Goal: Task Accomplishment & Management: Manage account settings

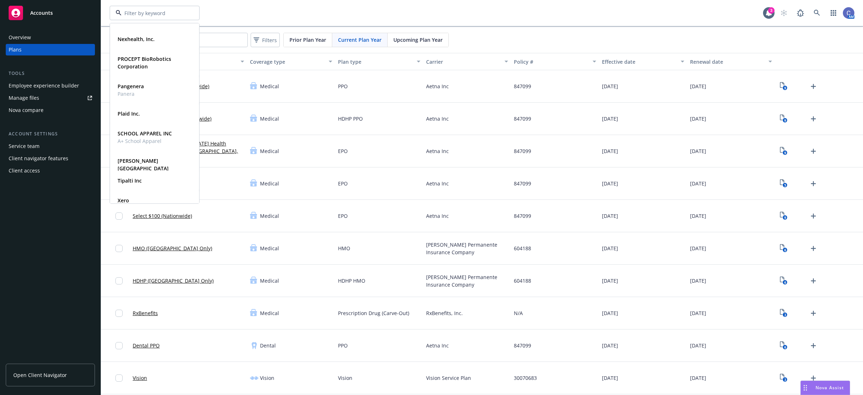
scroll to position [155, 0]
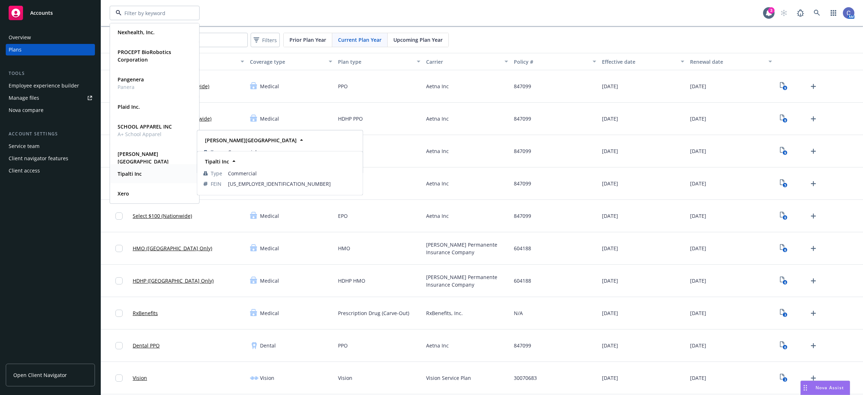
click at [159, 171] on div "Tipalti Inc" at bounding box center [155, 173] width 80 height 10
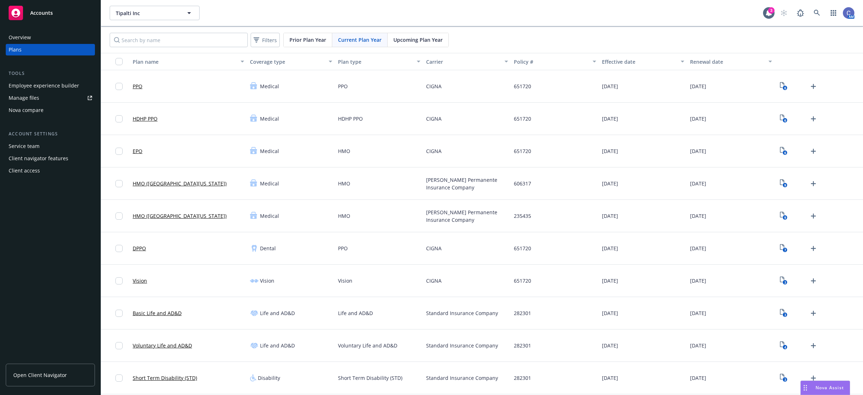
click at [86, 82] on div "Employee experience builder" at bounding box center [50, 86] width 83 height 12
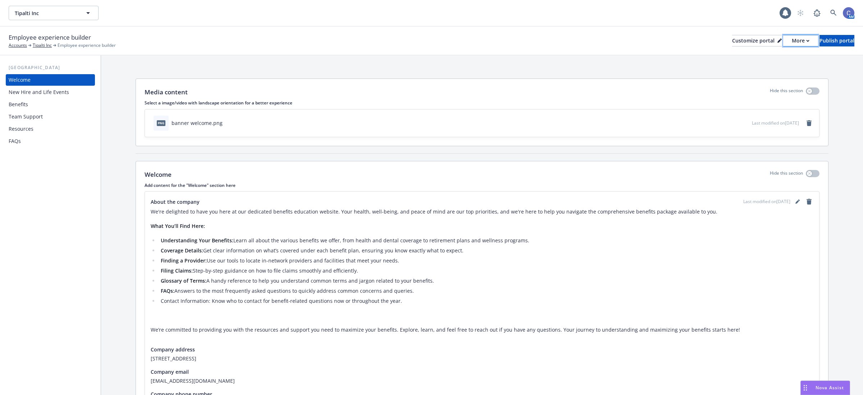
click at [792, 38] on div "More" at bounding box center [801, 40] width 18 height 11
click at [732, 46] on div "Employee experience builder Accounts Tipalti Inc Employee experience builder Cu…" at bounding box center [432, 41] width 846 height 16
click at [732, 42] on div "Customize portal" at bounding box center [757, 40] width 50 height 11
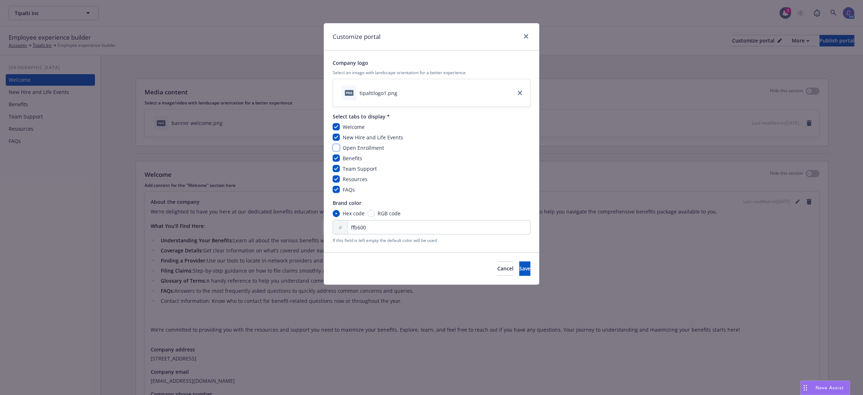
click at [337, 147] on input "checkbox" at bounding box center [336, 147] width 7 height 7
checkbox input "true"
click at [520, 269] on button "Save" at bounding box center [524, 268] width 11 height 14
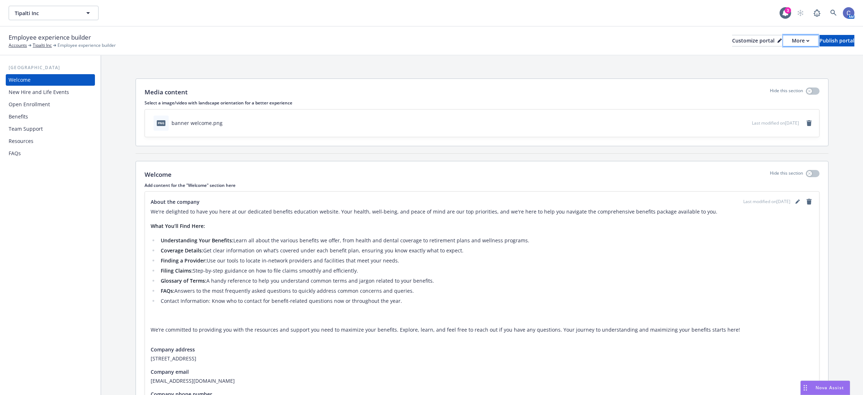
click at [806, 40] on icon "button" at bounding box center [807, 41] width 3 height 3
click at [768, 57] on link "Copy preview link" at bounding box center [761, 56] width 65 height 14
click at [732, 40] on div "Customize portal" at bounding box center [757, 40] width 50 height 11
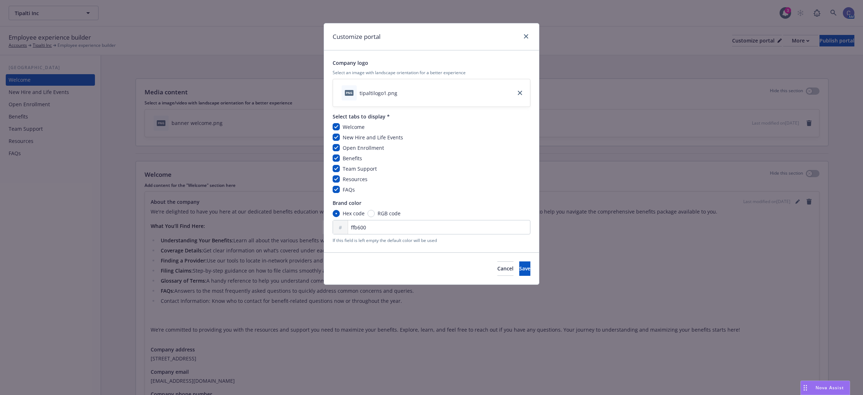
click at [374, 147] on span "Open Enrollment" at bounding box center [363, 147] width 41 height 7
click at [336, 144] on input "checkbox" at bounding box center [336, 147] width 7 height 7
checkbox input "false"
drag, startPoint x: 501, startPoint y: 268, endPoint x: 606, endPoint y: 255, distance: 106.5
click at [519, 268] on button "Save" at bounding box center [524, 268] width 11 height 14
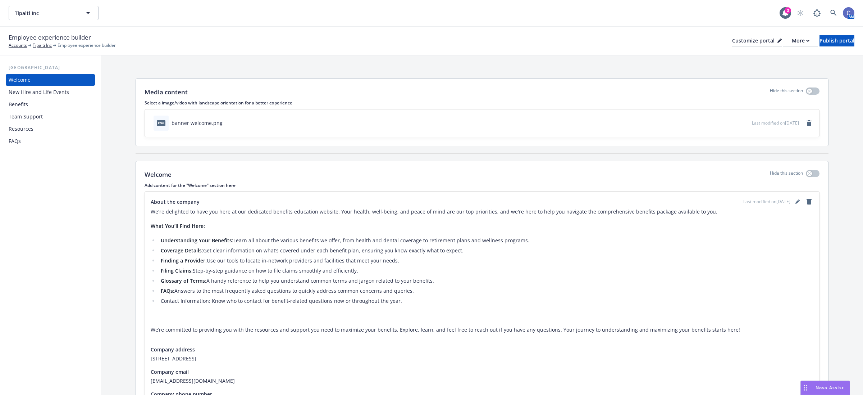
drag, startPoint x: 0, startPoint y: 213, endPoint x: 174, endPoint y: 123, distance: 196.4
click at [1, 213] on div "USA Welcome New Hire and Life Events Benefits Team Support Resources FAQs" at bounding box center [50, 224] width 101 height 339
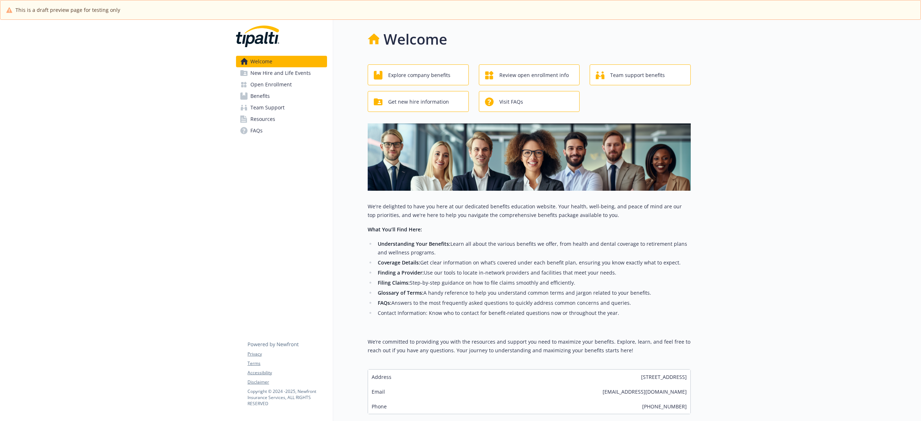
click at [272, 88] on span "Open Enrollment" at bounding box center [270, 85] width 41 height 12
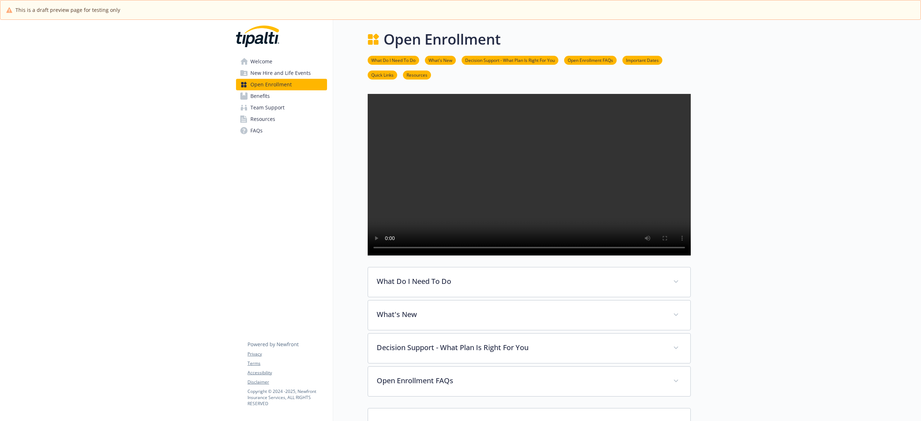
click at [493, 249] on video at bounding box center [529, 174] width 323 height 161
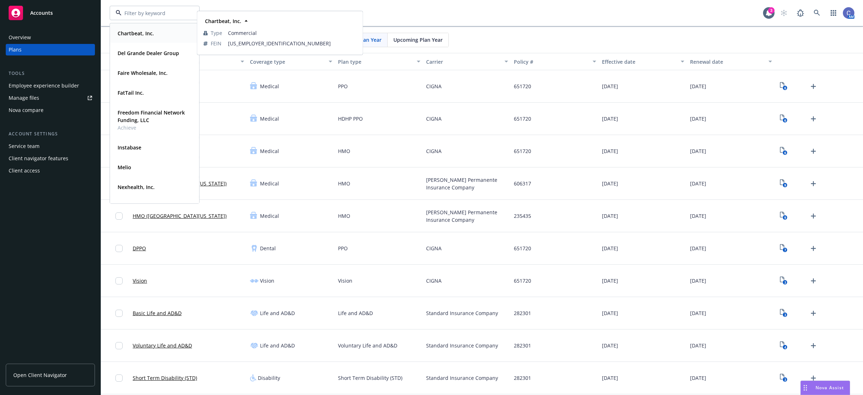
click at [144, 36] on strong "Chartbeat, Inc." at bounding box center [136, 33] width 36 height 7
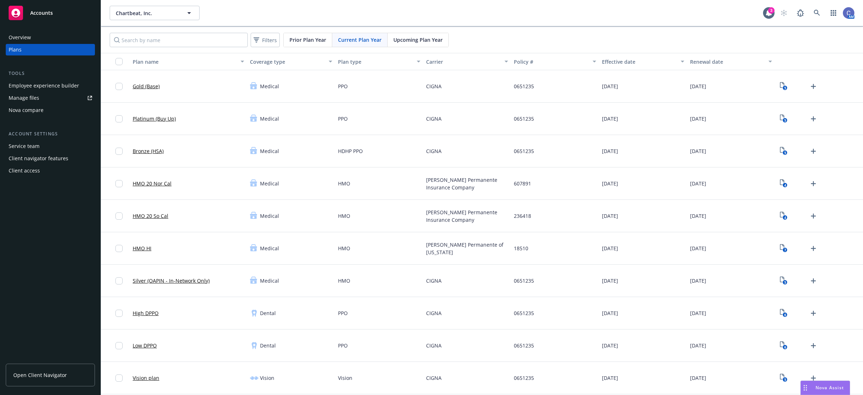
click at [57, 82] on div "Employee experience builder" at bounding box center [44, 86] width 70 height 12
click at [146, 38] on input "Search by name" at bounding box center [179, 40] width 138 height 14
click at [67, 84] on div "Employee experience builder" at bounding box center [44, 86] width 70 height 12
click at [32, 98] on div "Manage files" at bounding box center [24, 98] width 31 height 12
click at [169, 17] on button "Chartbeat, Inc." at bounding box center [155, 13] width 90 height 14
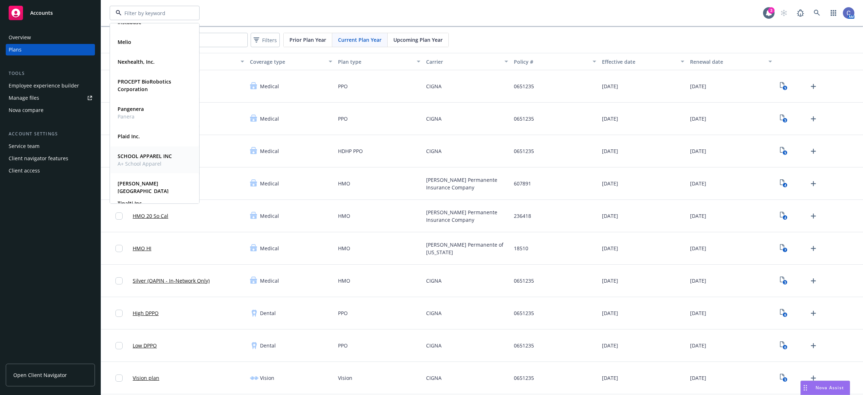
scroll to position [155, 0]
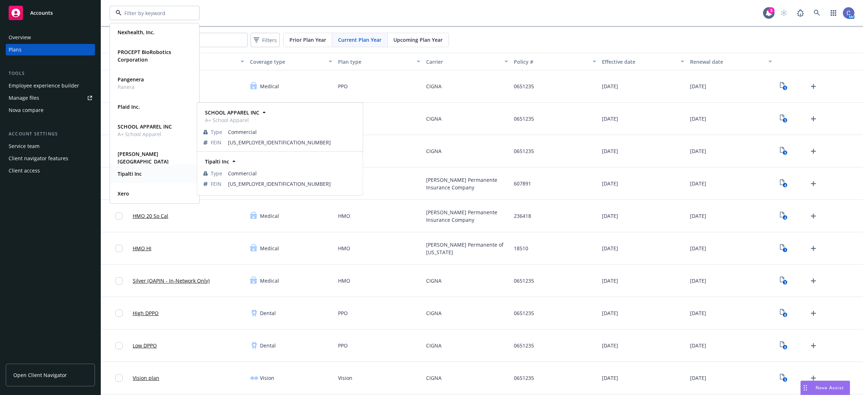
click at [135, 168] on div "Tipalti Inc" at bounding box center [129, 173] width 28 height 10
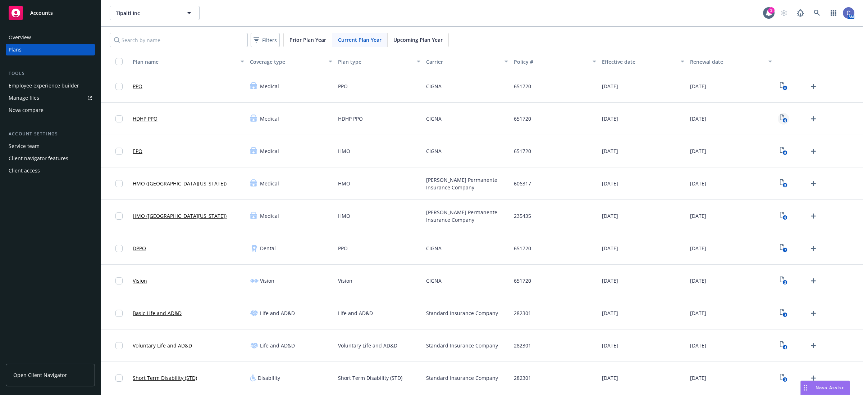
click at [780, 120] on icon "View Plan Documents" at bounding box center [782, 117] width 4 height 6
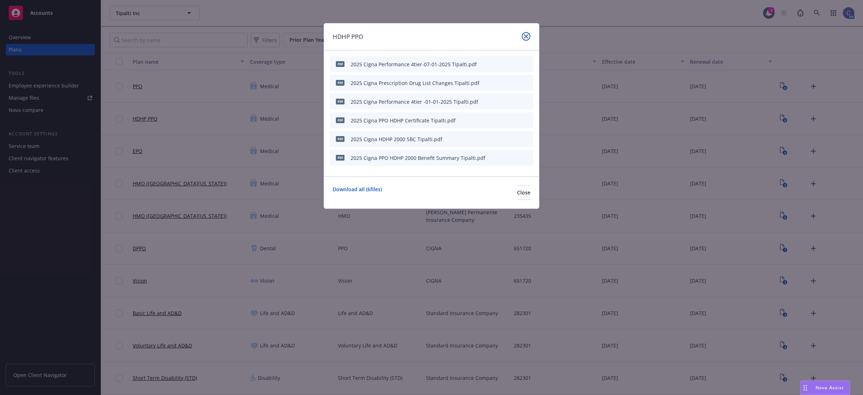
click at [523, 36] on link "close" at bounding box center [526, 36] width 9 height 9
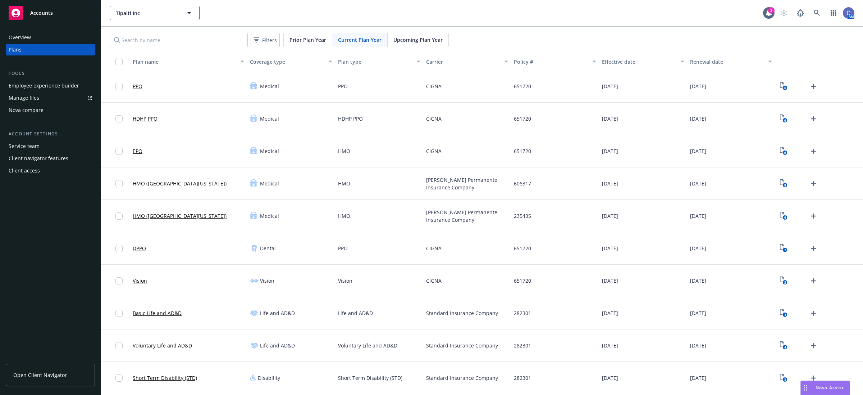
click at [165, 11] on span "Tipalti Inc" at bounding box center [147, 13] width 62 height 8
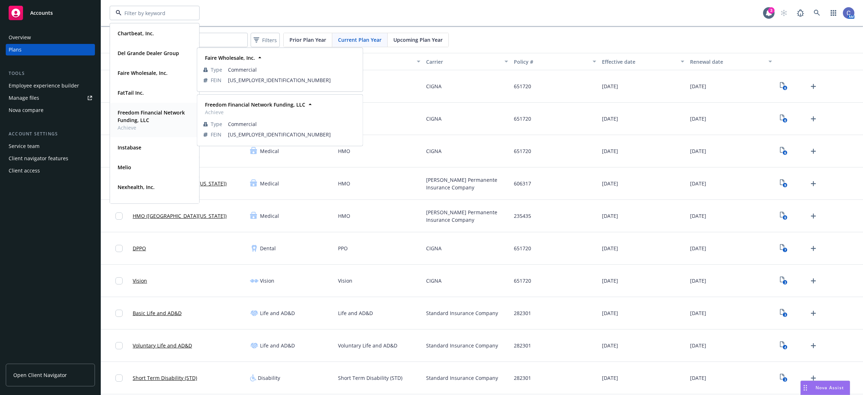
click at [134, 118] on strong "Freedom Financial Network Funding, LLC" at bounding box center [151, 116] width 67 height 14
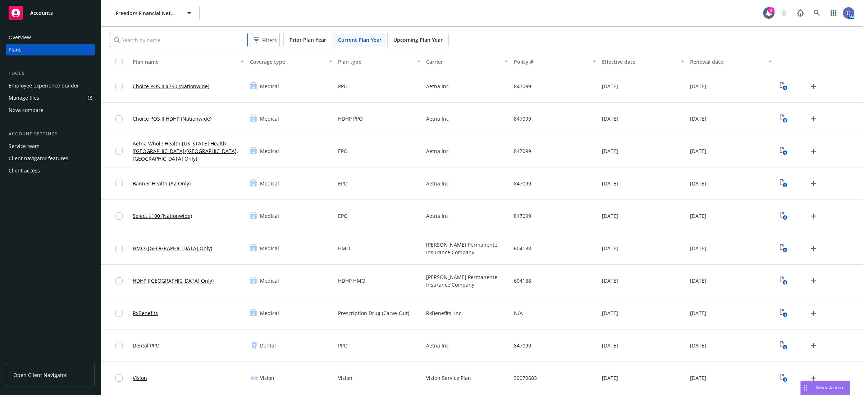
click at [164, 41] on input "Search by name" at bounding box center [179, 40] width 138 height 14
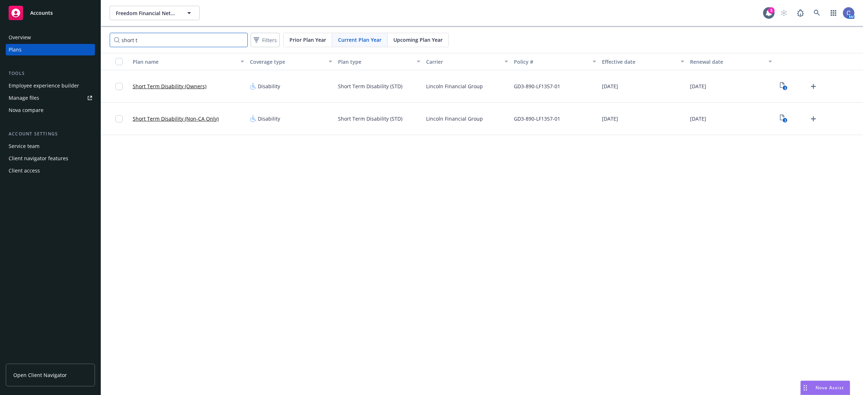
type input "short t"
click at [785, 119] on text "3" at bounding box center [785, 120] width 2 height 5
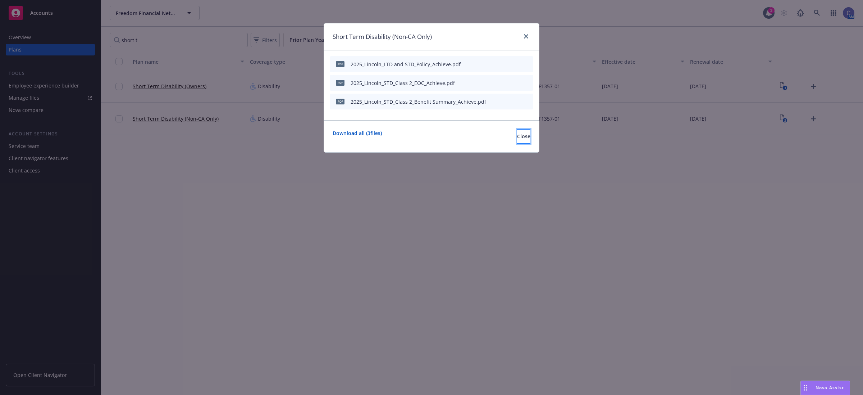
click at [517, 137] on span "Close" at bounding box center [523, 136] width 13 height 7
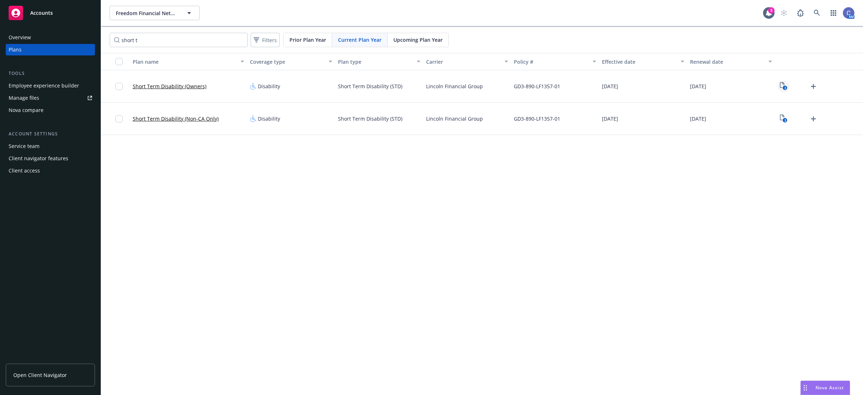
click at [783, 85] on icon "3" at bounding box center [784, 86] width 8 height 8
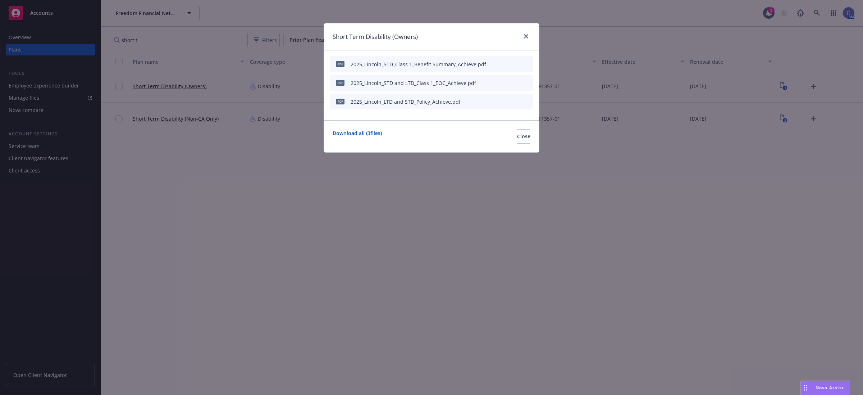
click at [516, 83] on icon "preview file" at bounding box center [515, 82] width 6 height 5
click at [516, 82] on icon "preview file" at bounding box center [515, 82] width 6 height 5
click at [518, 139] on span "Close" at bounding box center [523, 136] width 13 height 7
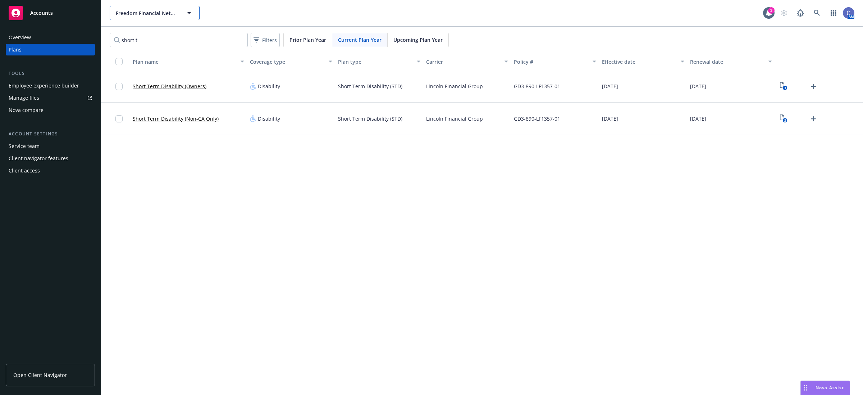
click at [184, 19] on button "Freedom Financial Network Funding, LLC" at bounding box center [155, 13] width 90 height 14
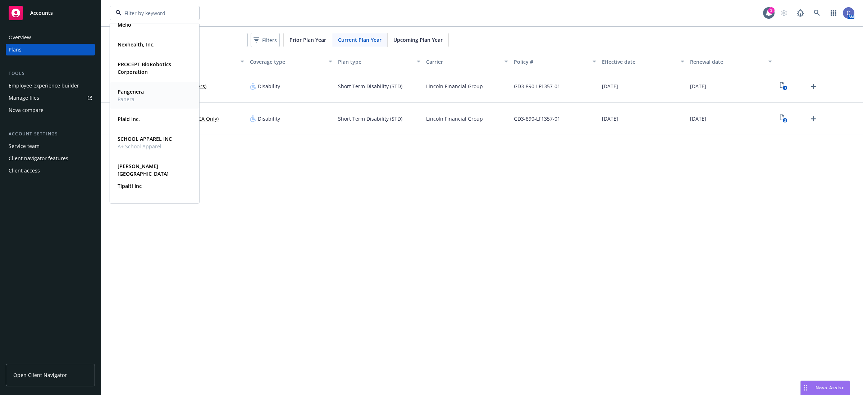
scroll to position [155, 0]
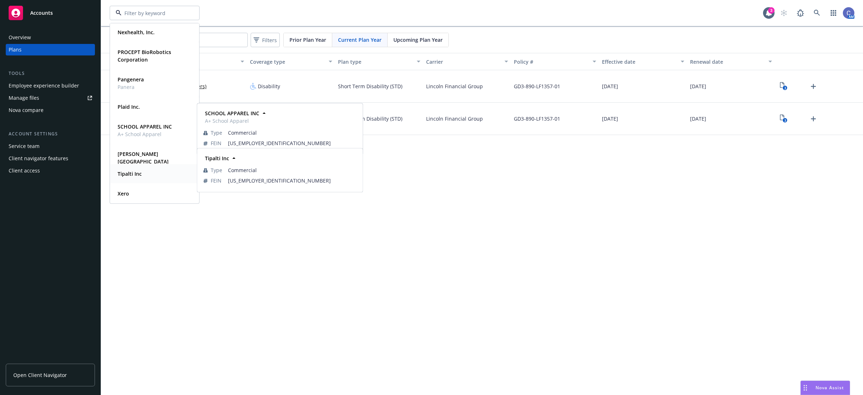
click at [134, 170] on strong "Tipalti Inc" at bounding box center [130, 173] width 24 height 7
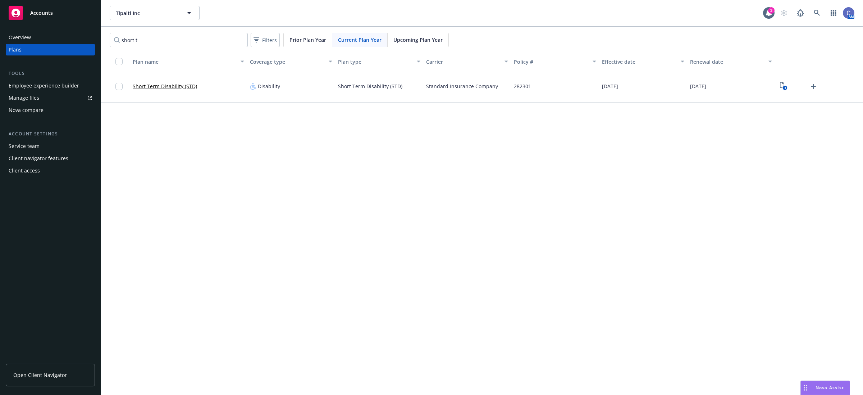
click at [294, 35] on div "Prior Plan Year" at bounding box center [308, 40] width 49 height 14
click at [183, 8] on button "Tipalti Inc" at bounding box center [155, 13] width 90 height 14
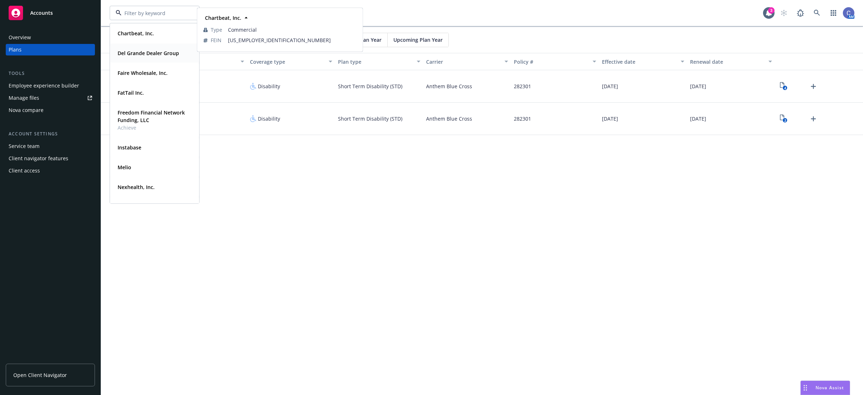
click at [150, 35] on strong "Chartbeat, Inc." at bounding box center [136, 33] width 36 height 7
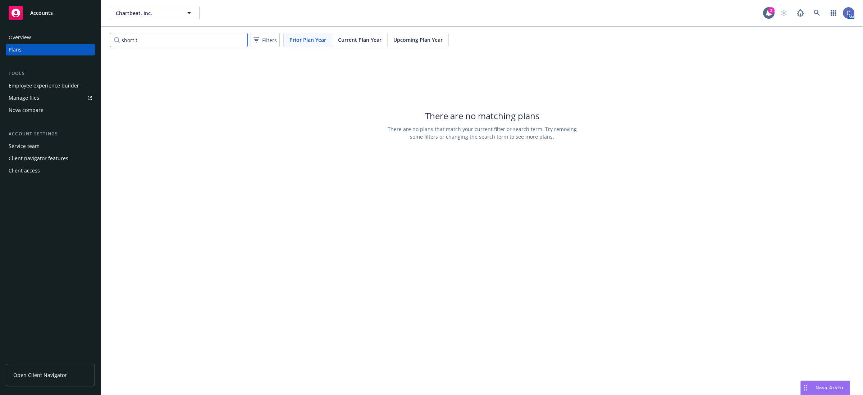
click at [239, 38] on input "short t" at bounding box center [179, 40] width 138 height 14
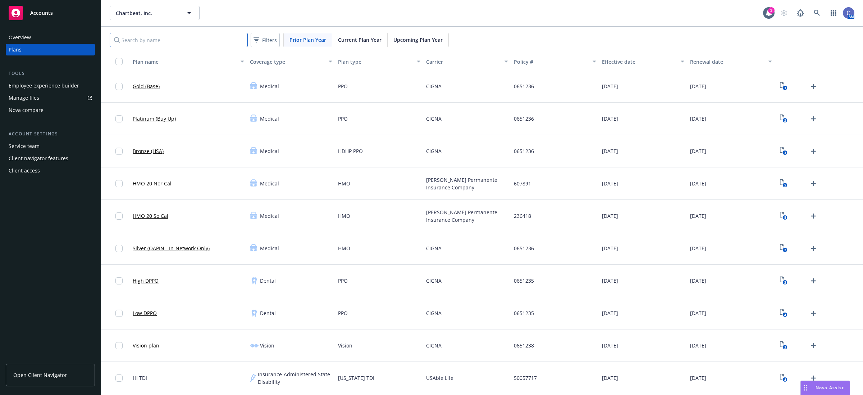
click at [196, 41] on input "Search by name" at bounding box center [179, 40] width 138 height 14
click at [207, 41] on input "Search by name" at bounding box center [179, 40] width 138 height 14
click at [371, 41] on span "Current Plan Year" at bounding box center [360, 40] width 44 height 8
click at [173, 8] on button "Chartbeat, Inc." at bounding box center [155, 13] width 90 height 14
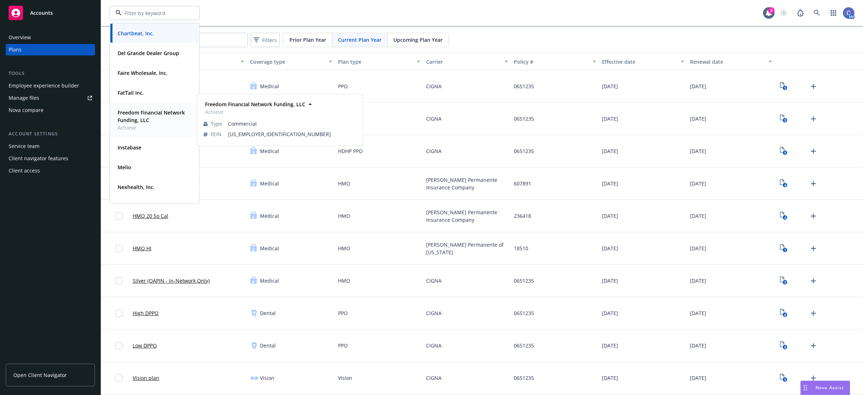
click at [141, 116] on strong "Freedom Financial Network Funding, LLC" at bounding box center [151, 116] width 67 height 14
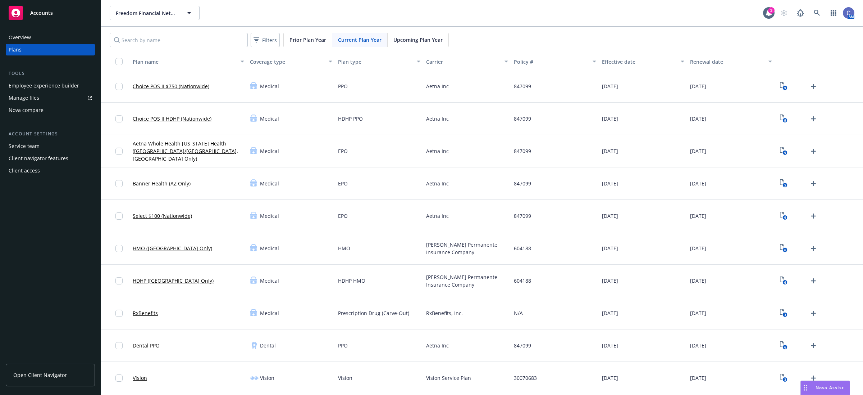
click at [38, 87] on div "Employee experience builder" at bounding box center [44, 86] width 70 height 12
click at [65, 83] on div "Employee experience builder" at bounding box center [44, 86] width 70 height 12
click at [32, 373] on span "Open Client Navigator" at bounding box center [40, 375] width 54 height 8
click at [143, 4] on div "Freedom Financial Network Funding, LLC Freedom Financial Network Funding, LLC 3…" at bounding box center [482, 13] width 762 height 26
click at [147, 17] on span "Freedom Financial Network Funding, LLC" at bounding box center [147, 13] width 62 height 8
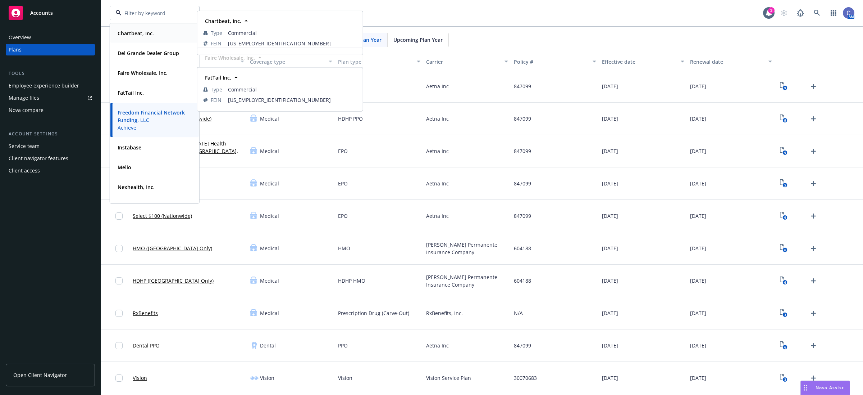
click at [136, 36] on strong "Chartbeat, Inc." at bounding box center [136, 33] width 36 height 7
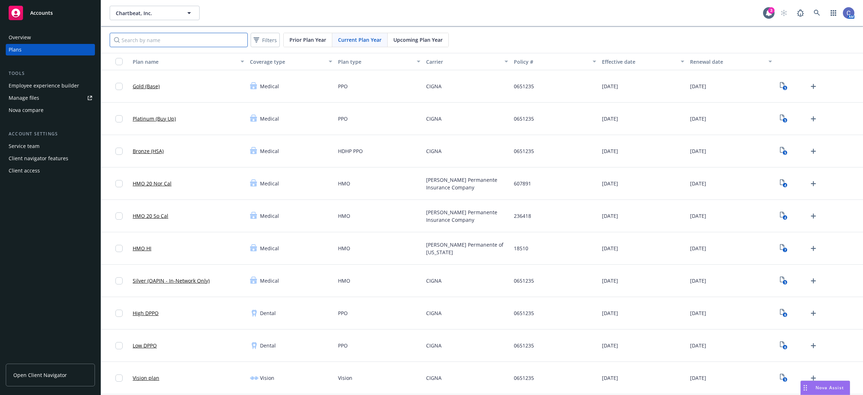
click at [199, 45] on input "Search by name" at bounding box center [179, 40] width 138 height 14
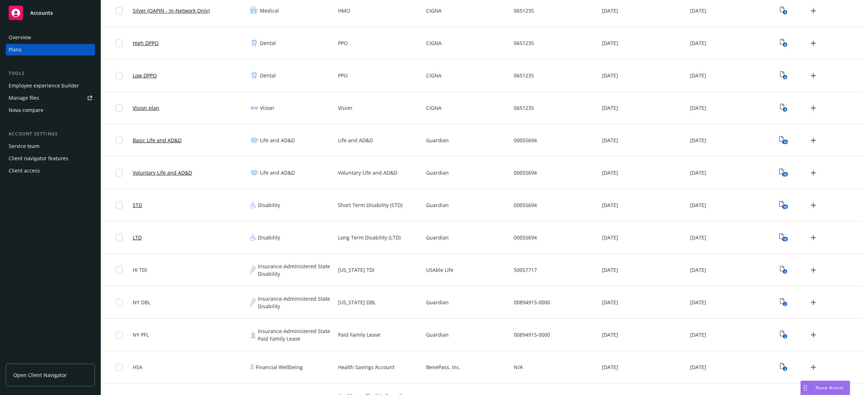
scroll to position [37, 0]
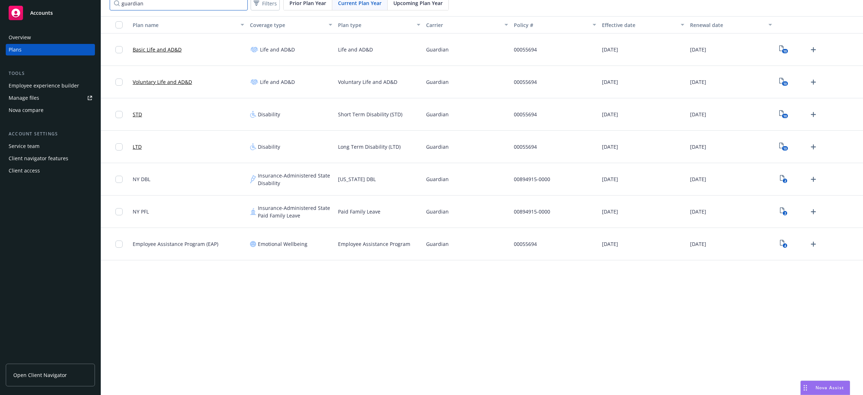
type input "guardian"
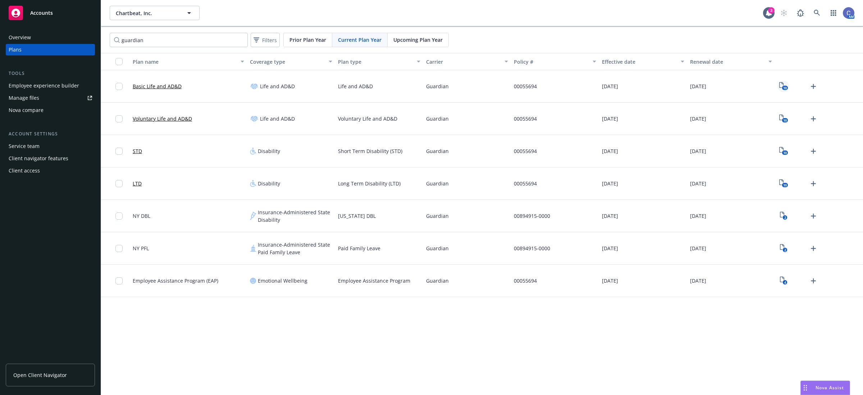
click at [781, 88] on icon "View Plan Documents" at bounding box center [781, 85] width 4 height 6
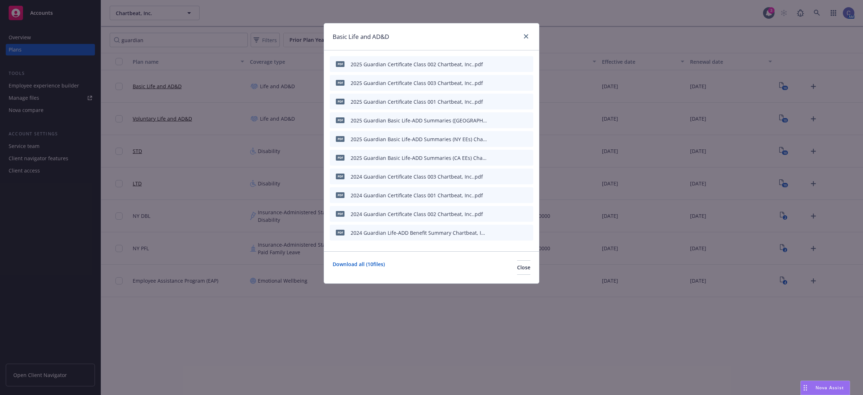
click at [512, 155] on icon "preview file" at bounding box center [515, 157] width 6 height 5
click at [528, 34] on icon "close" at bounding box center [526, 36] width 4 height 4
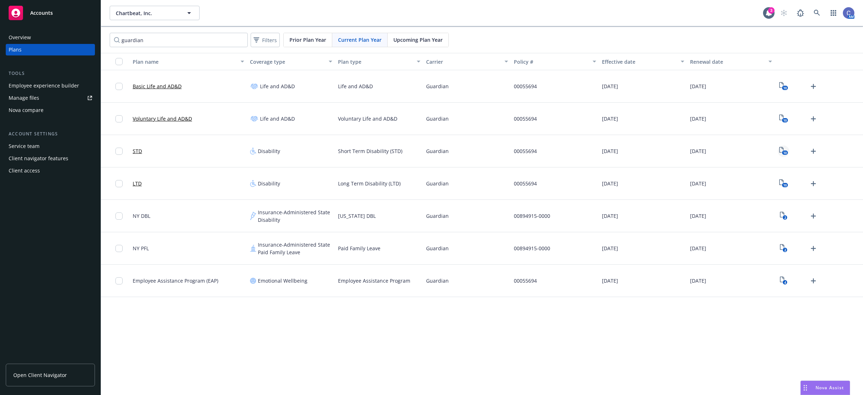
click at [783, 150] on icon "View Plan Documents" at bounding box center [781, 150] width 4 height 6
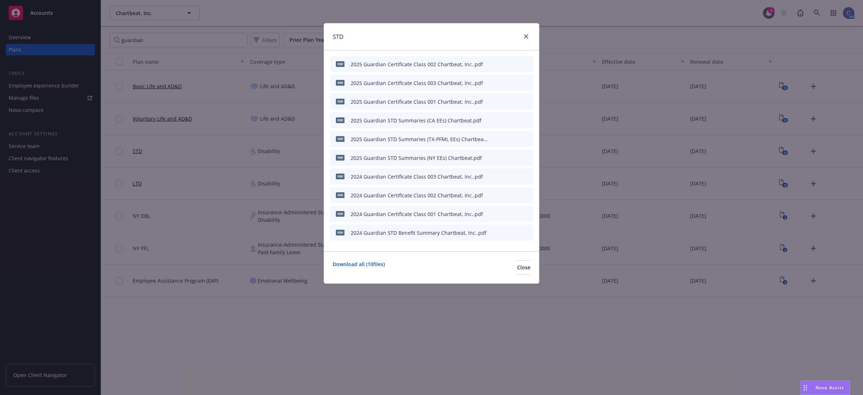
click at [518, 119] on icon "preview file" at bounding box center [515, 119] width 6 height 5
click at [523, 33] on link "close" at bounding box center [526, 36] width 9 height 9
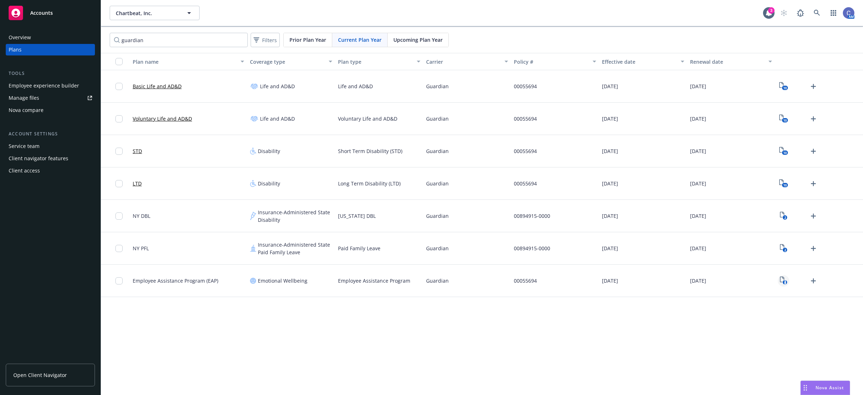
click at [783, 281] on icon "4" at bounding box center [784, 280] width 8 height 8
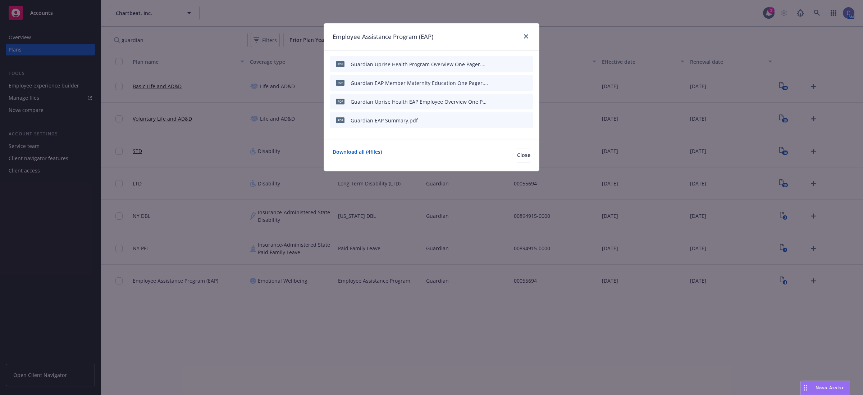
click at [520, 100] on div at bounding box center [511, 102] width 40 height 8
click at [516, 100] on icon "preview file" at bounding box center [515, 101] width 6 height 5
click at [517, 155] on button "Close" at bounding box center [523, 155] width 13 height 14
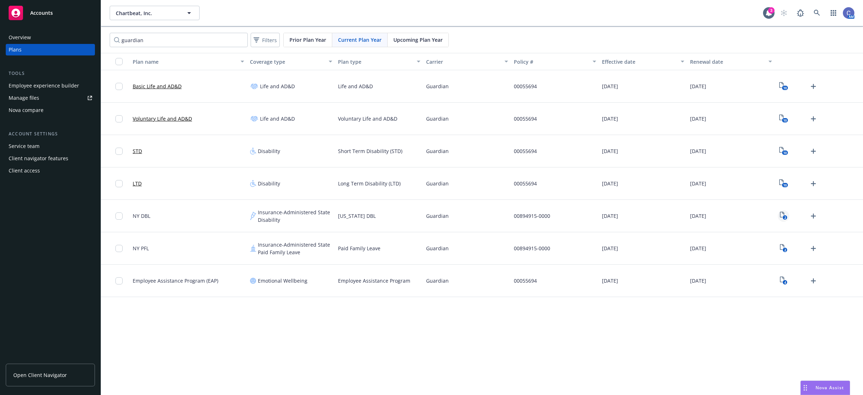
click at [785, 220] on link "2" at bounding box center [784, 216] width 12 height 12
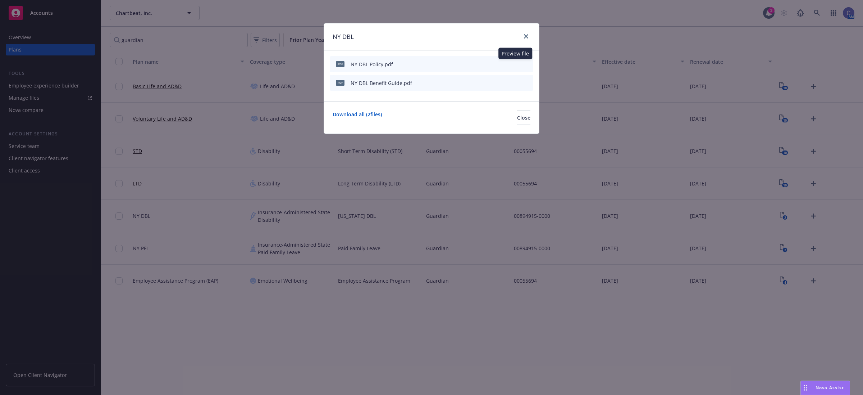
click at [515, 62] on icon "preview file" at bounding box center [515, 63] width 6 height 5
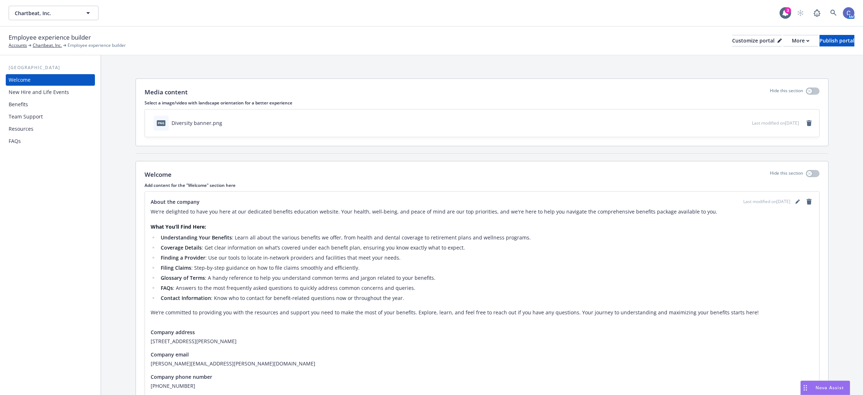
click at [28, 105] on div "Benefits" at bounding box center [50, 105] width 83 height 12
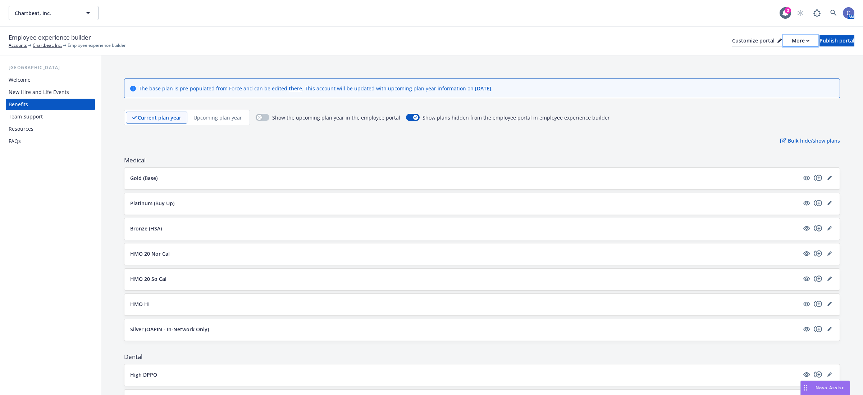
click at [792, 43] on div "More" at bounding box center [801, 40] width 18 height 11
click at [769, 72] on link "Copy portal link" at bounding box center [761, 71] width 65 height 14
click at [87, 15] on icon "button" at bounding box center [88, 13] width 9 height 9
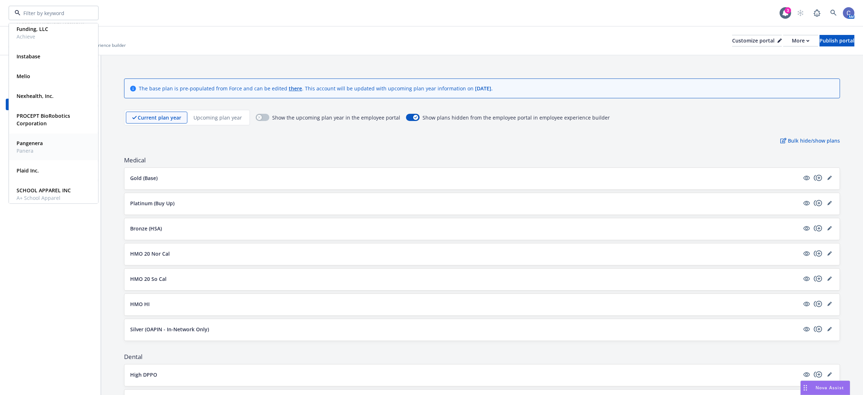
scroll to position [155, 0]
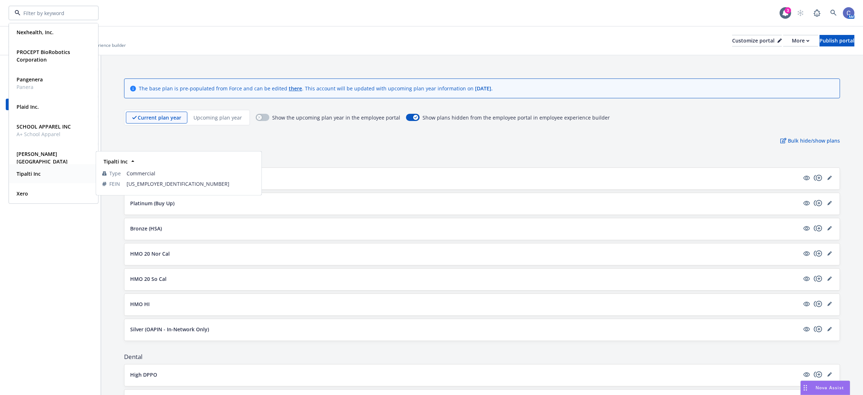
click at [35, 178] on div "Tipalti Inc" at bounding box center [28, 173] width 28 height 10
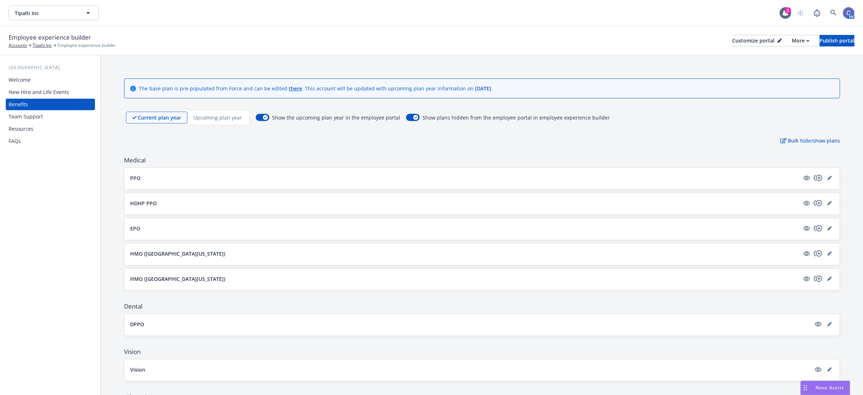
click at [786, 46] on div "Employee experience builder Accounts Tipalti Inc Employee experience builder Cu…" at bounding box center [432, 41] width 846 height 16
click at [792, 41] on div "More" at bounding box center [801, 40] width 18 height 11
click at [767, 68] on link "Copy portal link" at bounding box center [761, 71] width 65 height 14
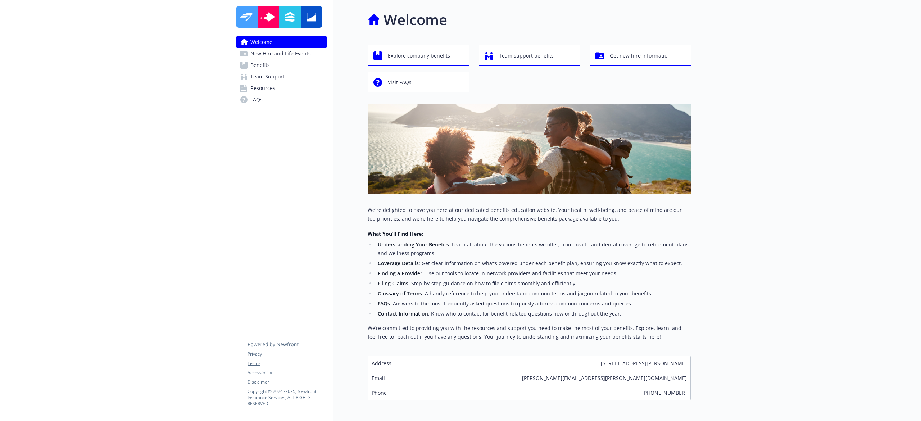
click at [256, 64] on span "Benefits" at bounding box center [259, 65] width 19 height 12
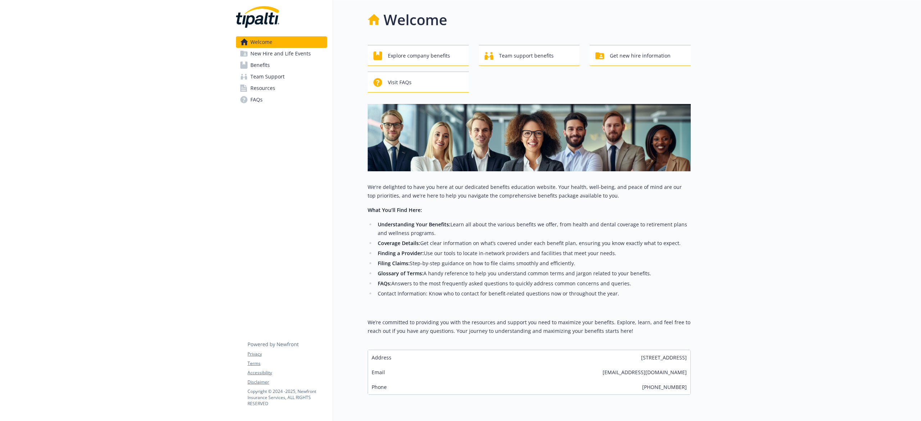
click at [263, 64] on span "Benefits" at bounding box center [259, 65] width 19 height 12
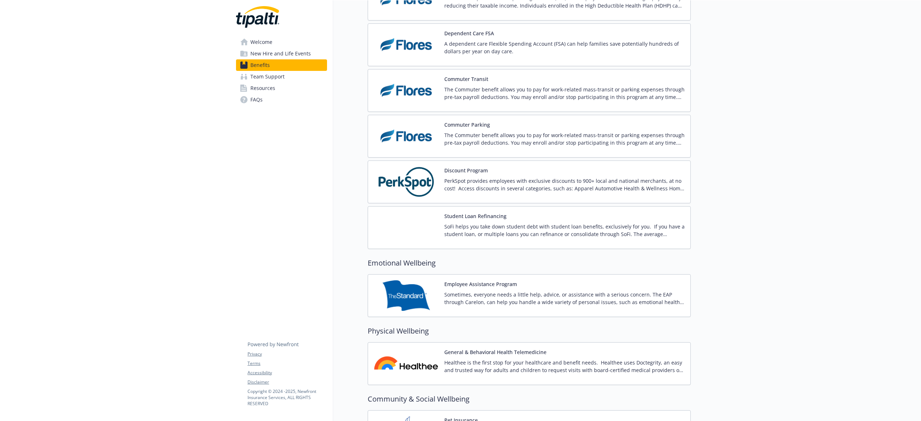
scroll to position [1007, 0]
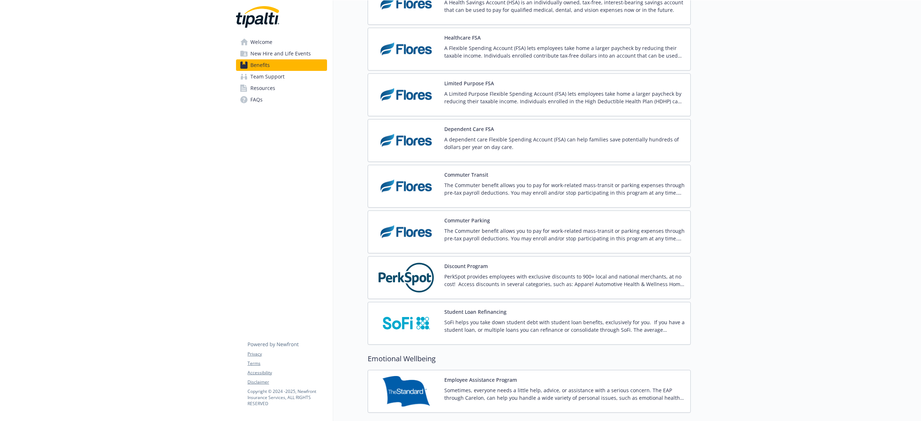
click at [417, 53] on img at bounding box center [406, 49] width 65 height 31
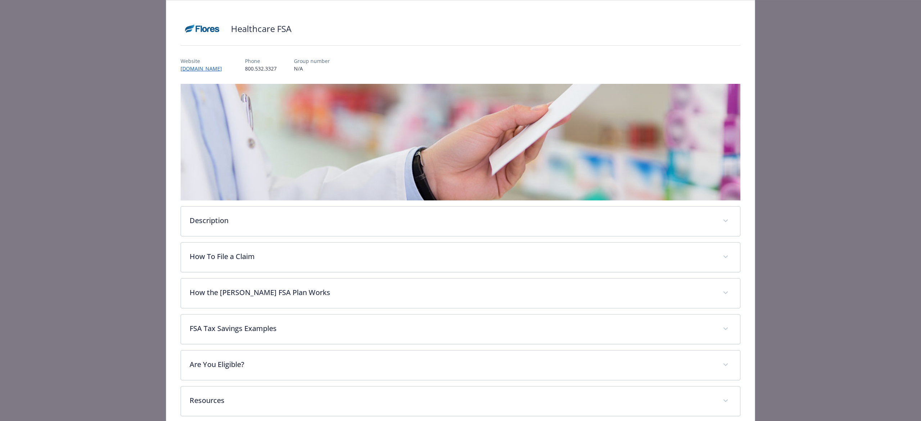
scroll to position [26, 0]
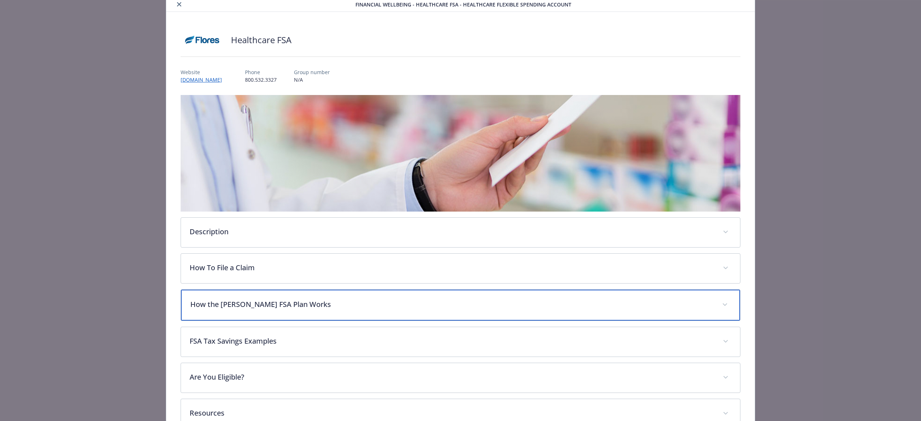
click at [373, 304] on p "How the [PERSON_NAME] FSA Plan Works" at bounding box center [451, 304] width 523 height 11
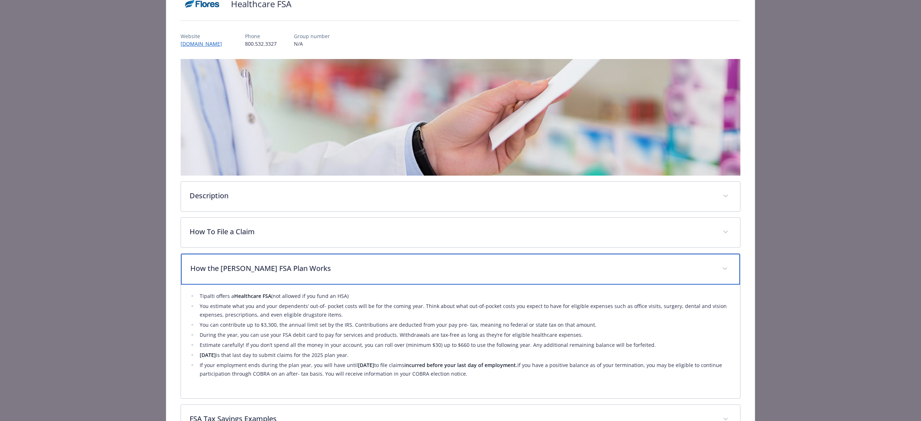
scroll to position [0, 0]
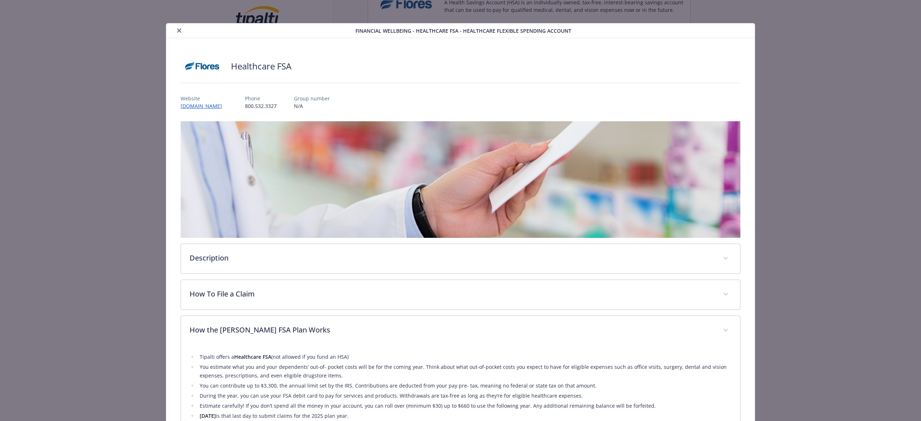
click at [177, 33] on button "close" at bounding box center [179, 30] width 9 height 9
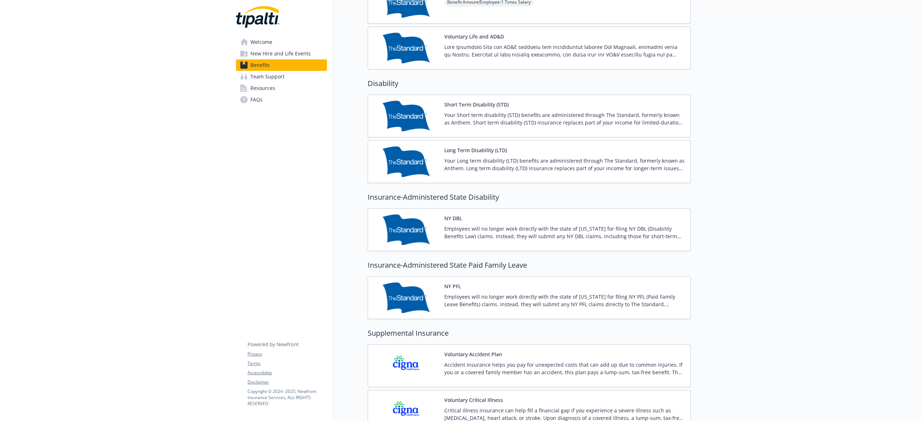
scroll to position [479, 0]
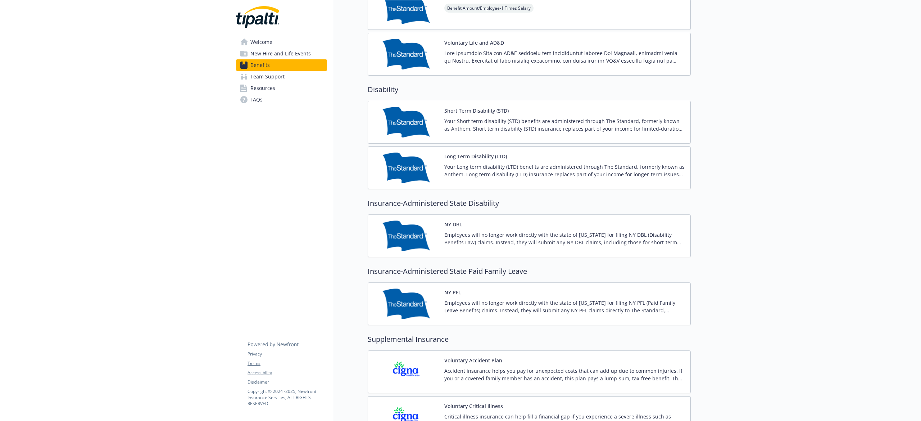
click at [274, 76] on span "Team Support" at bounding box center [267, 77] width 34 height 12
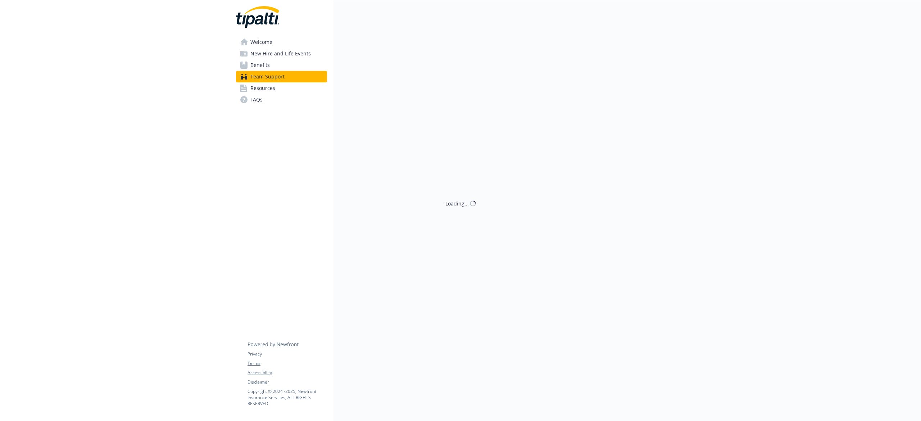
scroll to position [8, 0]
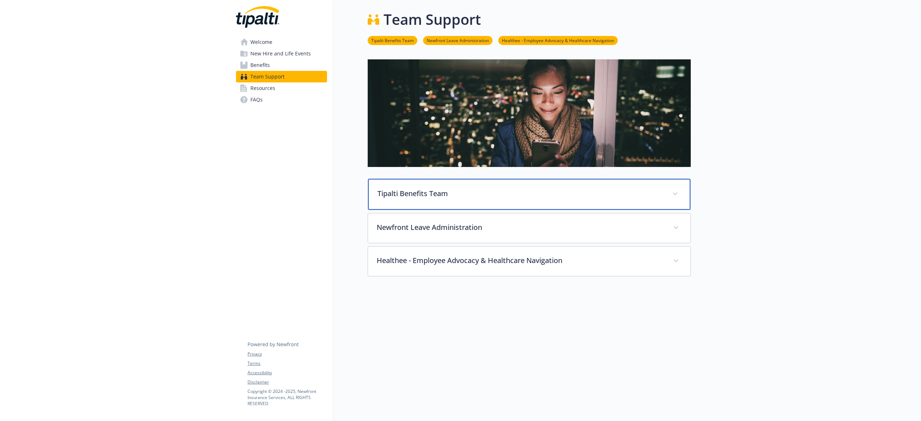
click at [526, 193] on div "Tipalti Benefits Team" at bounding box center [529, 194] width 322 height 31
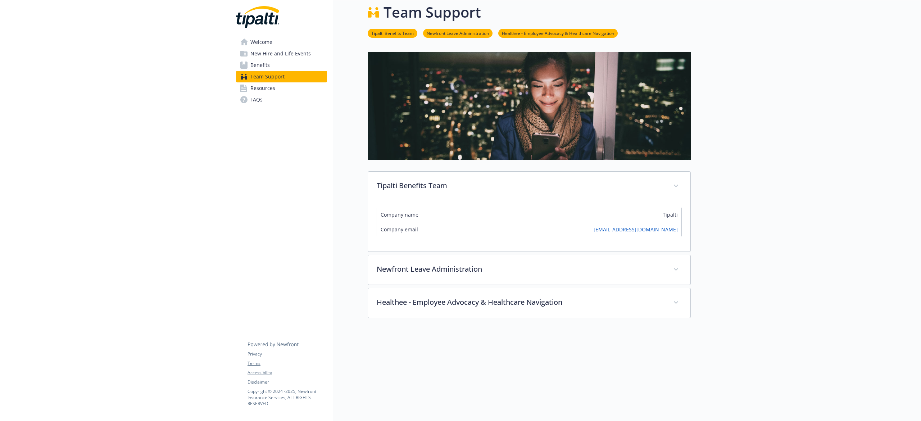
click at [272, 52] on span "New Hire and Life Events" at bounding box center [280, 54] width 60 height 12
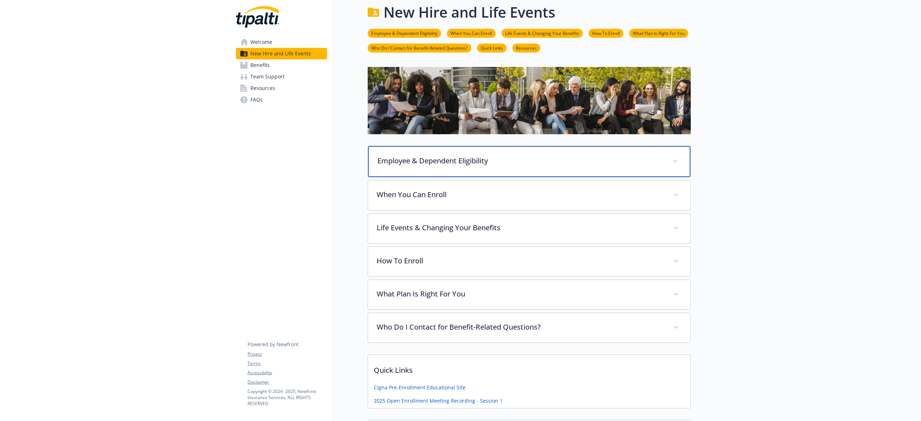
click at [514, 165] on p "Employee & Dependent Eligibility" at bounding box center [520, 160] width 286 height 11
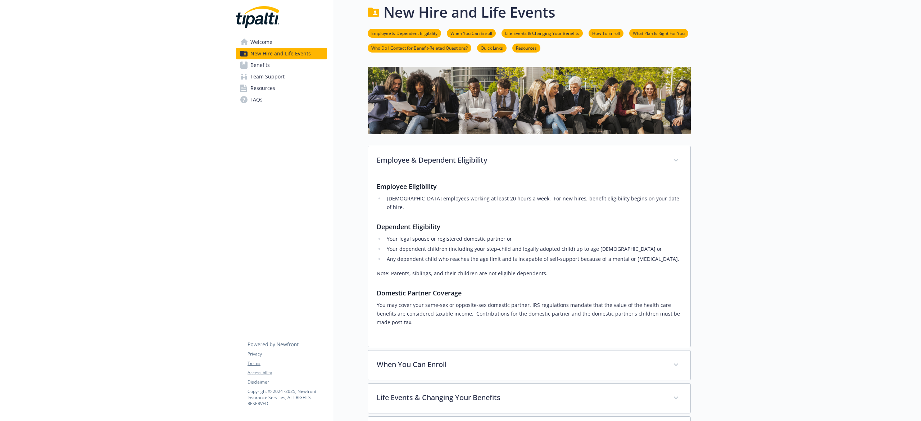
drag, startPoint x: 265, startPoint y: 64, endPoint x: 272, endPoint y: 65, distance: 7.0
click at [265, 64] on span "Benefits" at bounding box center [259, 65] width 19 height 12
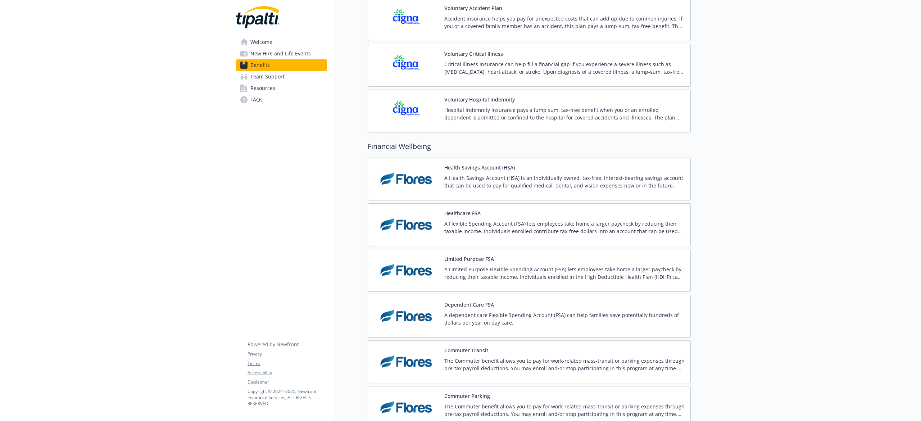
scroll to position [918, 0]
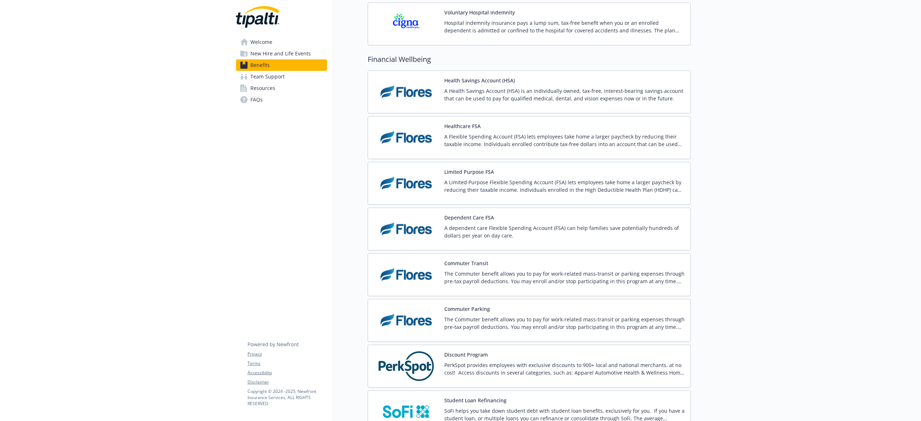
click at [409, 139] on img at bounding box center [406, 137] width 65 height 31
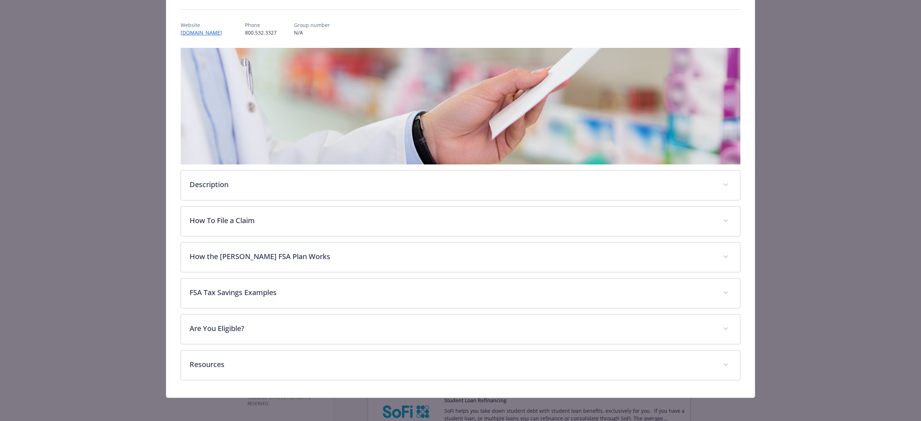
scroll to position [74, 0]
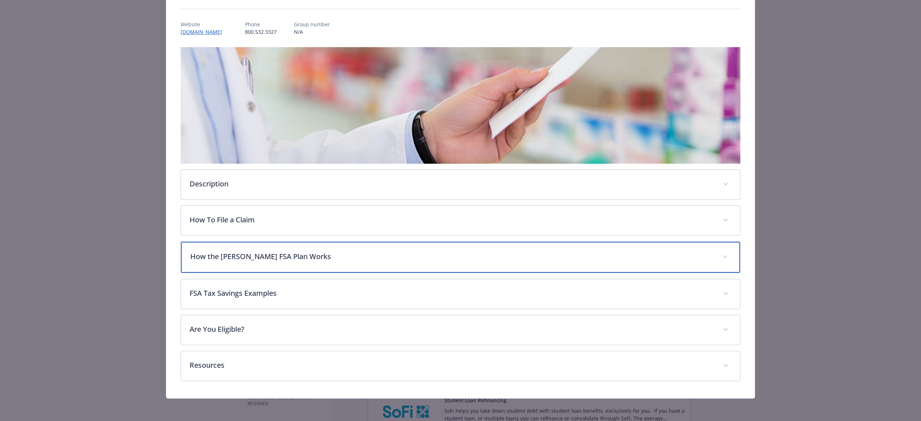
click at [335, 255] on p "How the [PERSON_NAME] FSA Plan Works" at bounding box center [451, 256] width 523 height 11
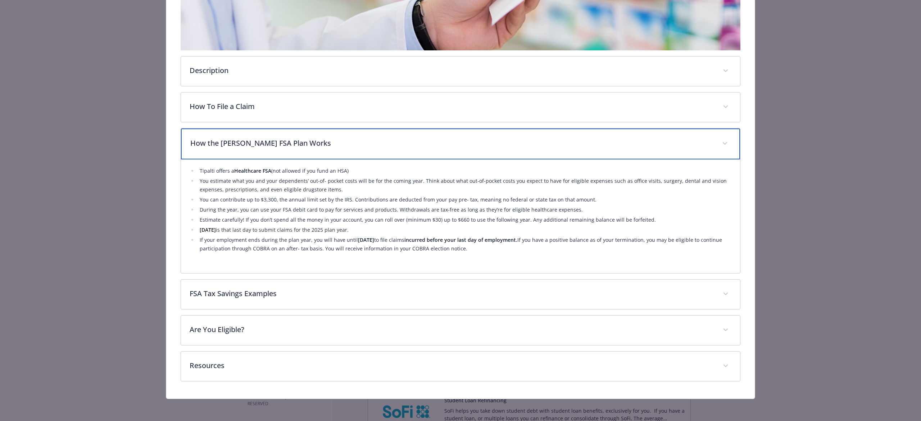
scroll to position [188, 0]
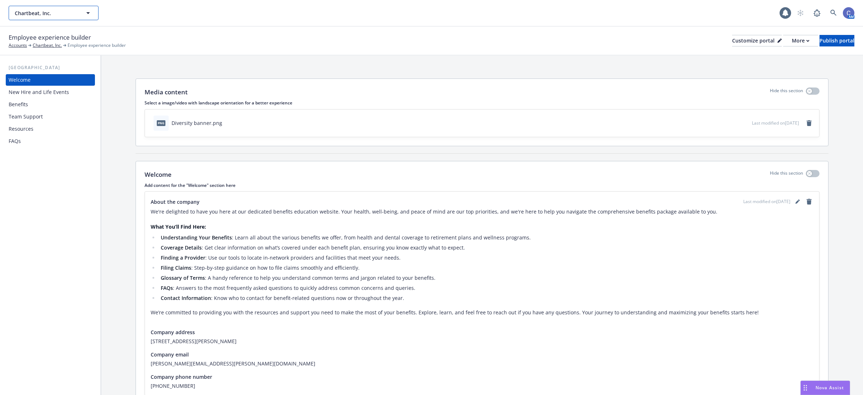
click at [85, 15] on icon "button" at bounding box center [88, 13] width 9 height 9
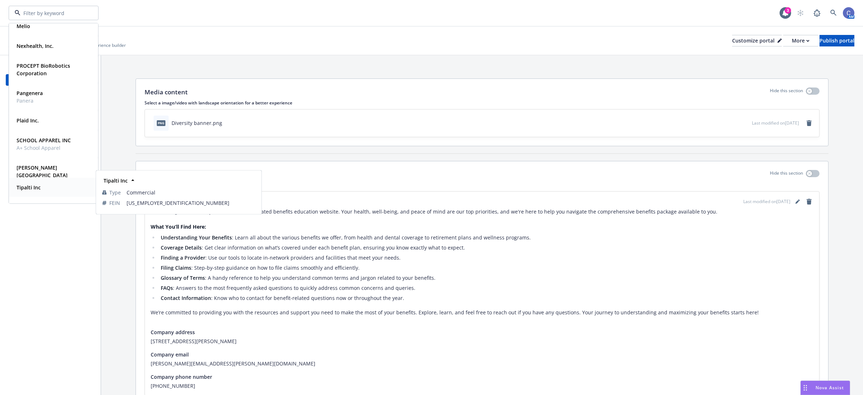
scroll to position [155, 0]
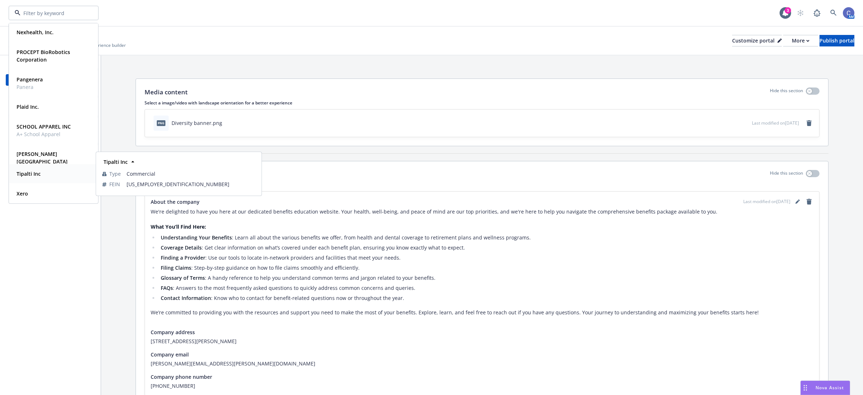
click at [26, 173] on strong "Tipalti Inc" at bounding box center [29, 173] width 24 height 7
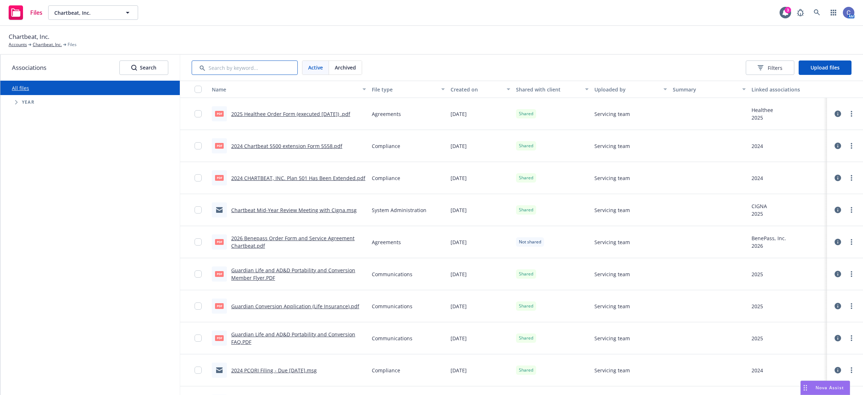
click at [243, 68] on input "Search by keyword..." at bounding box center [245, 67] width 106 height 14
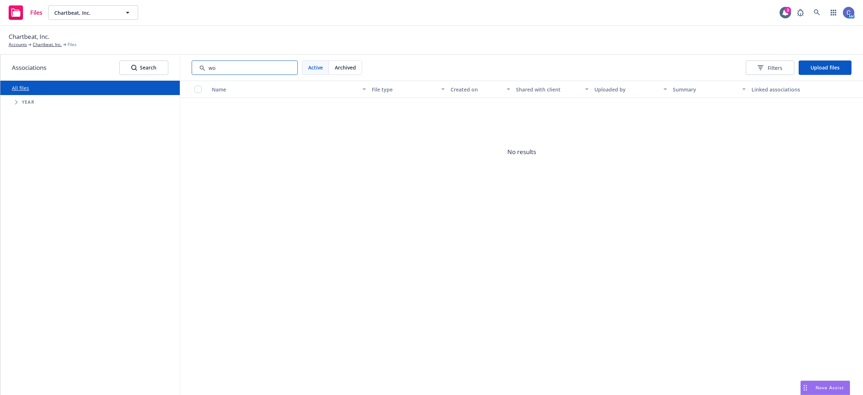
type input "w"
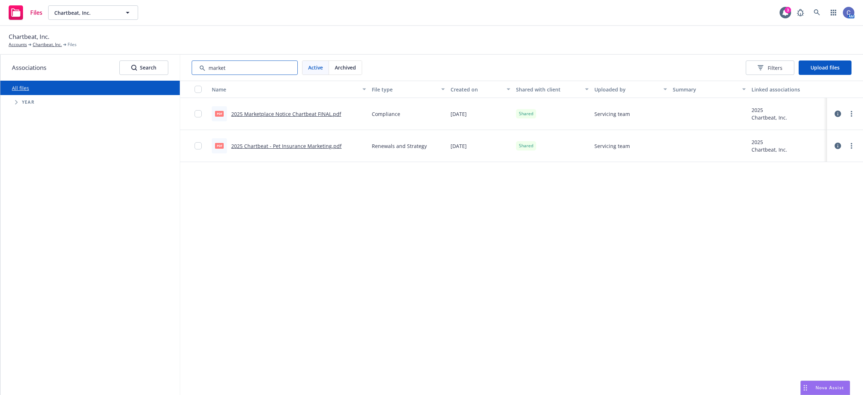
type input "market"
click at [119, 9] on button "Chartbeat, Inc." at bounding box center [93, 12] width 90 height 14
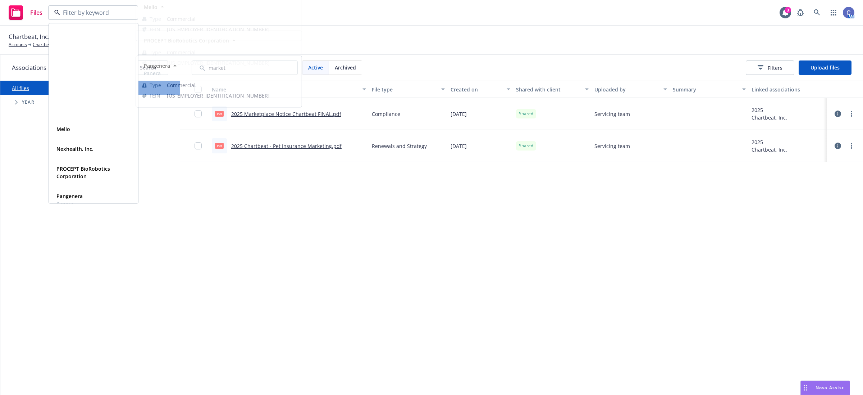
scroll to position [155, 0]
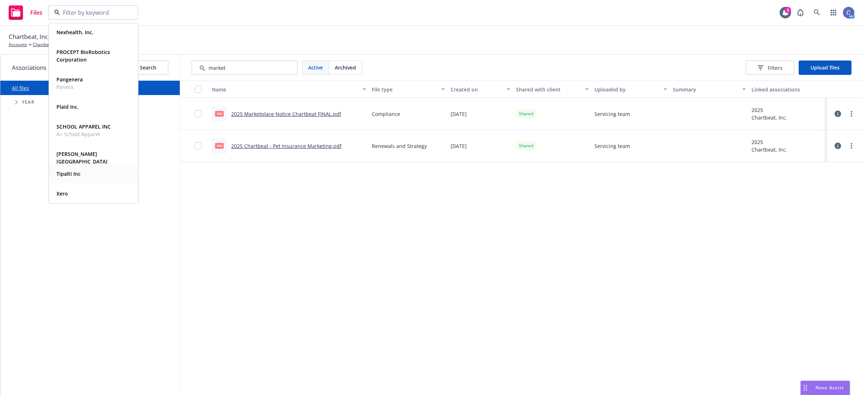
click at [76, 175] on strong "Tipalti Inc" at bounding box center [68, 173] width 24 height 7
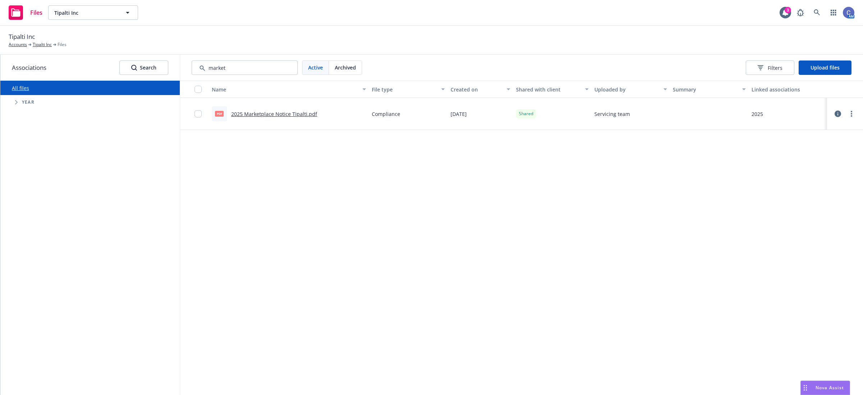
click at [261, 114] on link "2025 Marketplace Notice Tipalti.pdf" at bounding box center [274, 113] width 86 height 7
click at [136, 12] on button "Tipalti Inc" at bounding box center [93, 12] width 90 height 14
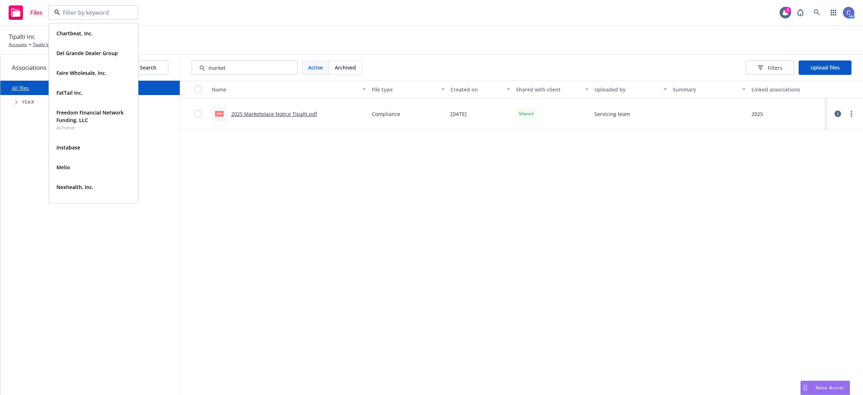
click at [384, 33] on div "Tipalti Inc Accounts Tipalti Inc Files" at bounding box center [432, 40] width 846 height 16
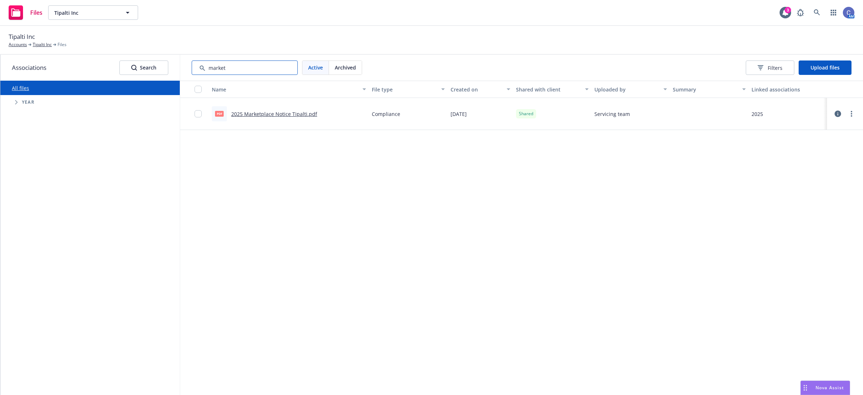
drag, startPoint x: 234, startPoint y: 64, endPoint x: 90, endPoint y: 70, distance: 144.0
click at [87, 69] on div "Associations Search All files Accessibility guide for tree Tree Example. Naviga…" at bounding box center [431, 225] width 863 height 340
drag, startPoint x: 236, startPoint y: 72, endPoint x: 177, endPoint y: 67, distance: 59.9
click at [177, 67] on div "Associations Search All files Accessibility guide for tree Tree Example. Naviga…" at bounding box center [431, 225] width 863 height 340
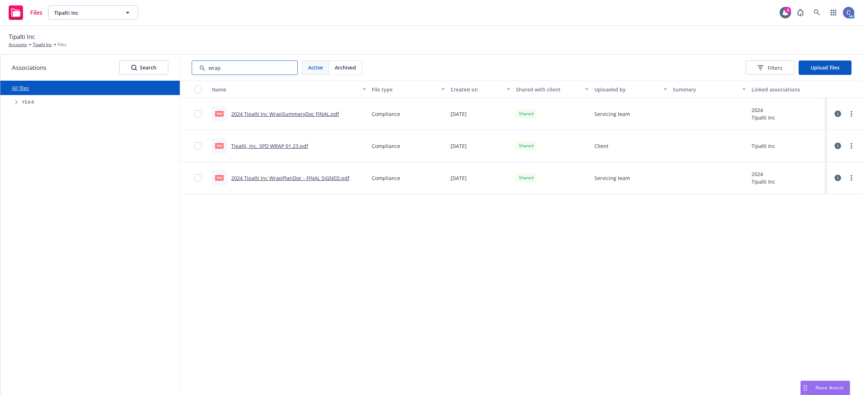
type input "wrap"
click at [281, 113] on link "2024 Tipalti Inc WrapSummaryDoc FINAL.pdf" at bounding box center [285, 113] width 108 height 7
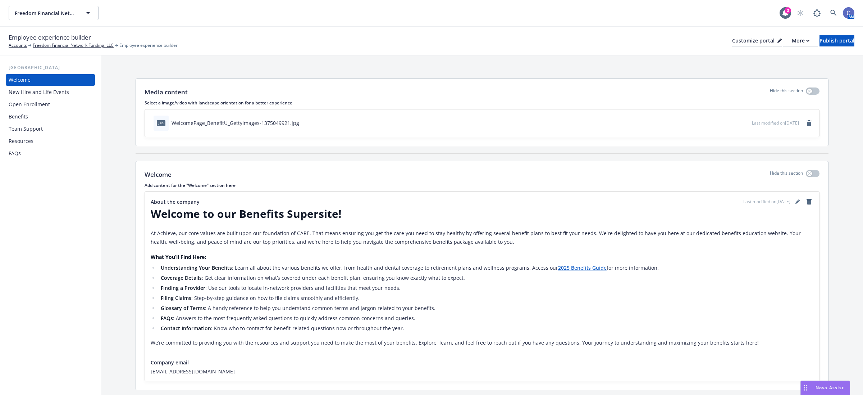
click at [41, 91] on div "New Hire and Life Events" at bounding box center [39, 92] width 60 height 12
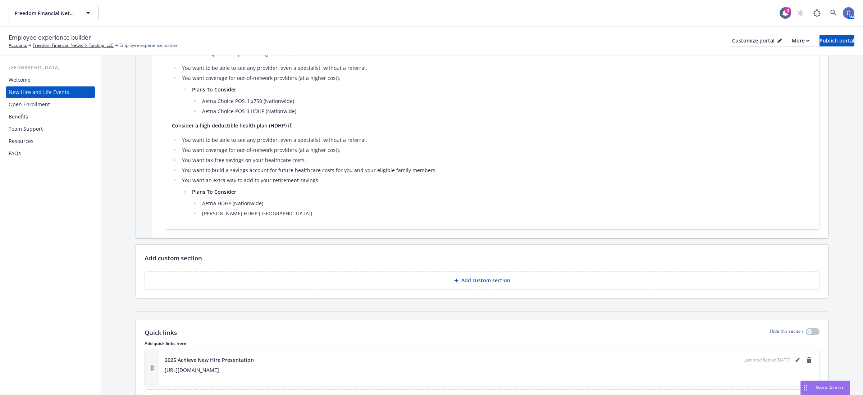
scroll to position [1403, 0]
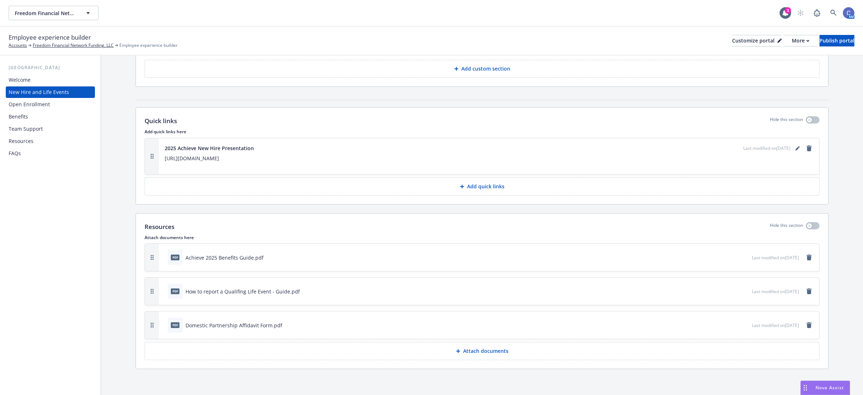
click at [783, 48] on div "Employee experience builder Accounts Freedom Financial Network Funding, LLC Emp…" at bounding box center [432, 41] width 846 height 16
click at [792, 43] on div "More" at bounding box center [801, 40] width 18 height 11
click at [774, 68] on link "Copy portal link" at bounding box center [761, 71] width 65 height 14
click at [463, 349] on p "Attach documents" at bounding box center [485, 350] width 45 height 7
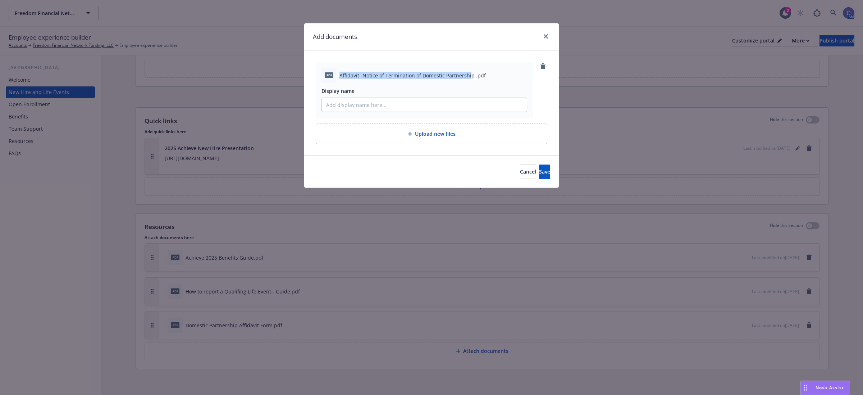
drag, startPoint x: 469, startPoint y: 75, endPoint x: 340, endPoint y: 80, distance: 128.5
click at [340, 80] on div "pdf Affidavit -Notice of Termination of Domestic Partnership .pdf" at bounding box center [425, 75] width 206 height 15
copy span "Affidavit -Notice of Termination of Domestic Partnershi"
click at [349, 101] on input "Display name" at bounding box center [424, 105] width 205 height 14
paste input "Affidavit -Notice of Termination of Domestic Partnershi"
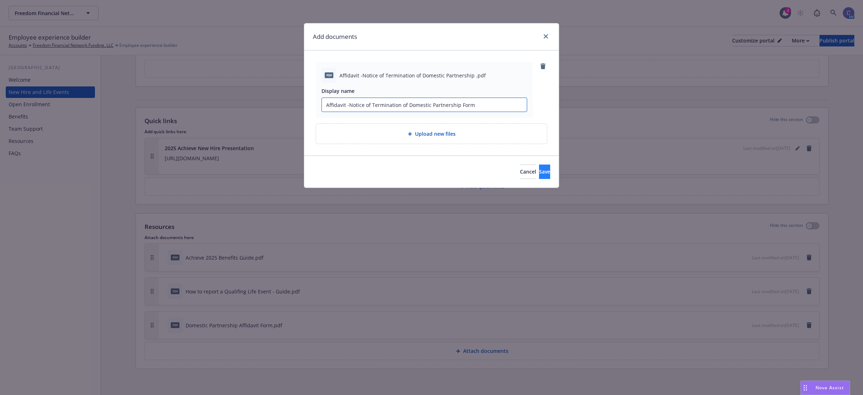
type input "Affidavit -Notice of Termination of Domestic Partnership Form"
click at [539, 167] on button "Save" at bounding box center [544, 171] width 11 height 14
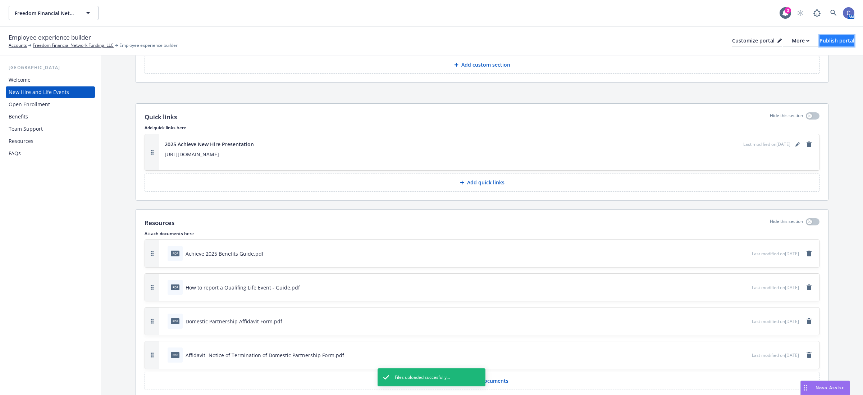
click at [824, 45] on div "Publish portal" at bounding box center [837, 40] width 35 height 11
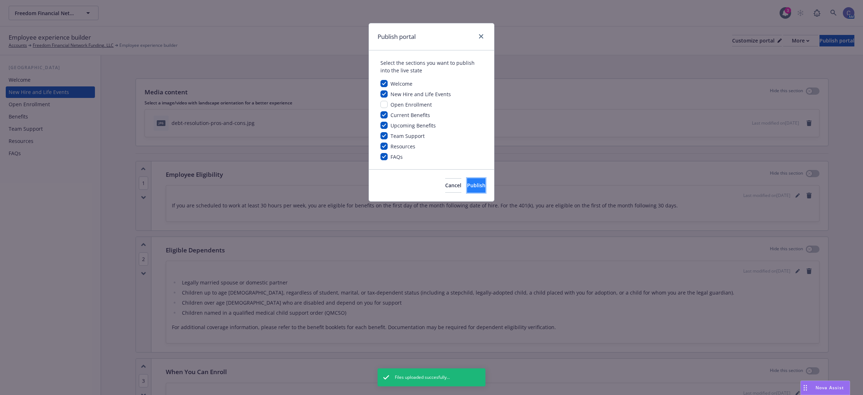
click at [478, 187] on button "Publish" at bounding box center [476, 185] width 18 height 14
click at [781, 41] on div "Publish portal Select the sections you want to publish into the live state Welc…" at bounding box center [431, 197] width 863 height 395
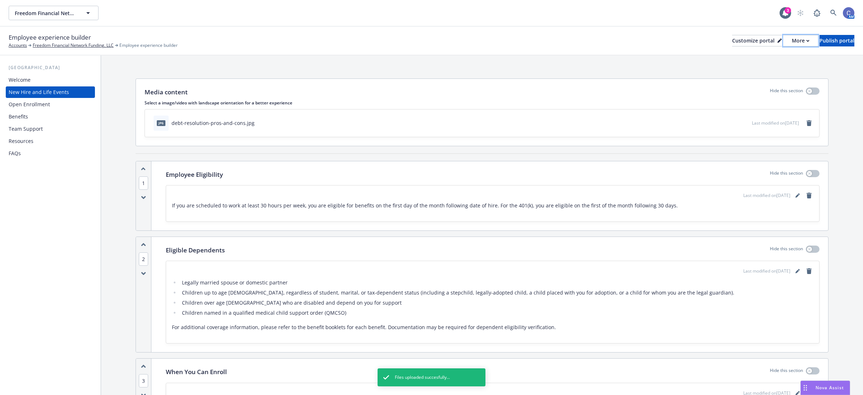
click at [792, 41] on div "More" at bounding box center [801, 40] width 18 height 11
click at [775, 71] on link "Copy portal link" at bounding box center [761, 71] width 65 height 14
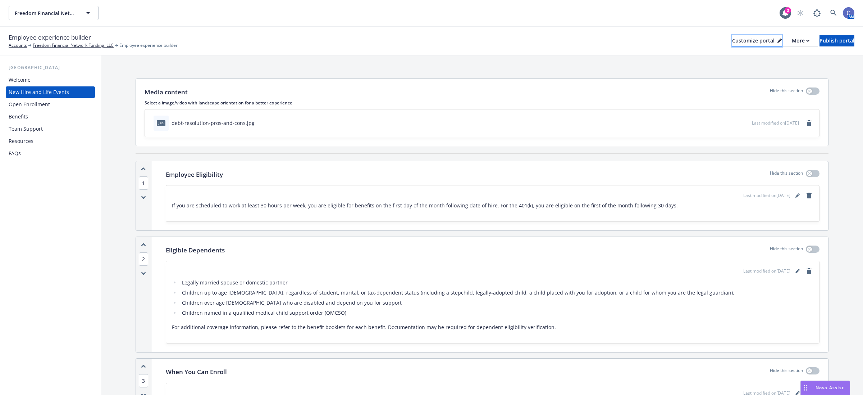
click at [739, 40] on div "Customize portal" at bounding box center [757, 40] width 50 height 11
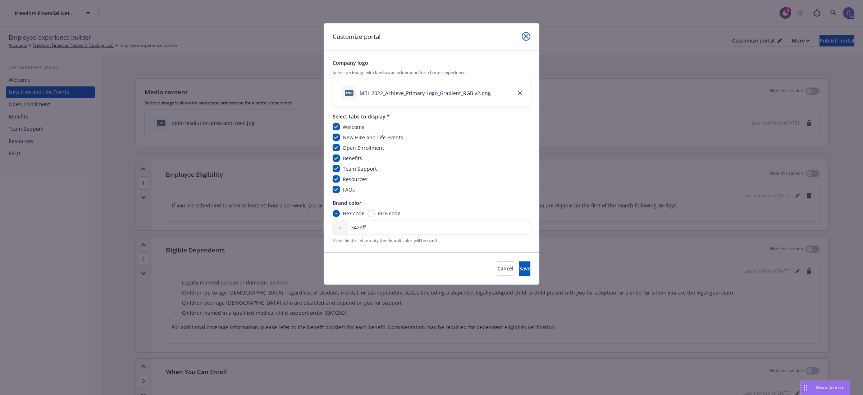
click at [526, 35] on icon "close" at bounding box center [526, 36] width 4 height 4
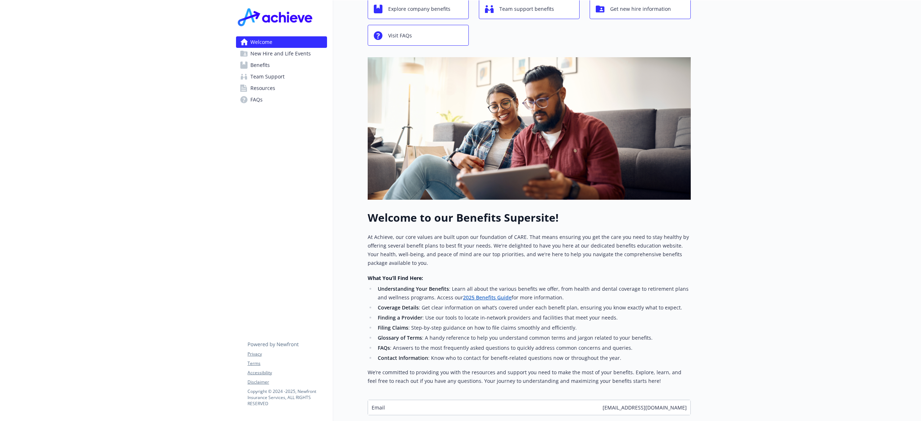
scroll to position [100, 0]
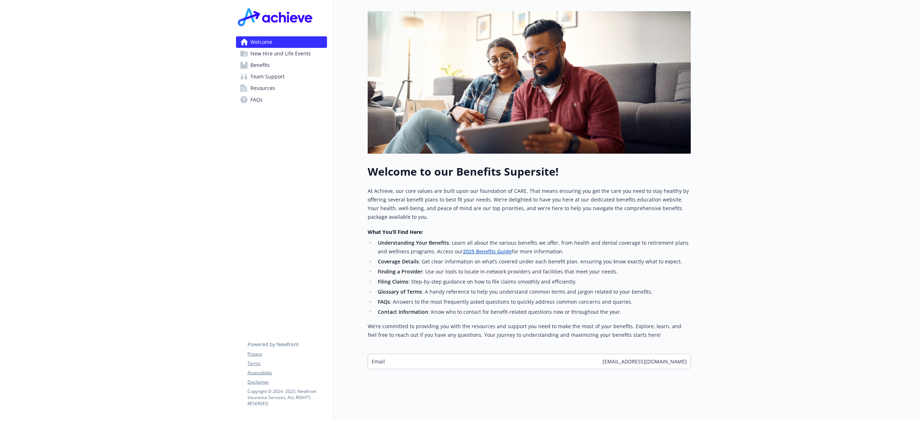
click at [301, 55] on span "New Hire and Life Events" at bounding box center [280, 54] width 60 height 12
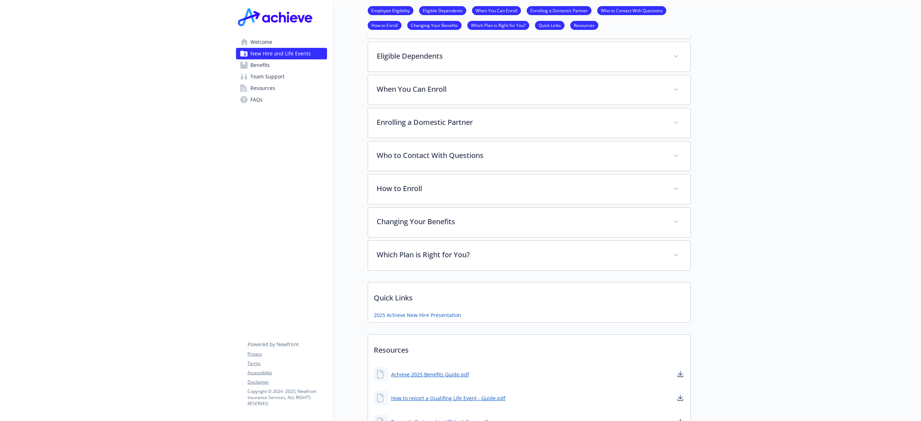
scroll to position [332, 0]
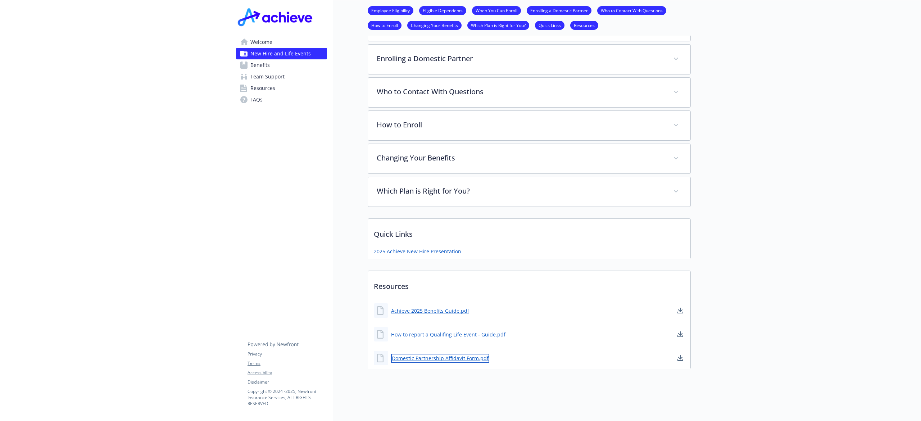
click at [465, 354] on link "Domestic Partnership Affidavit Form.pdf" at bounding box center [440, 358] width 98 height 9
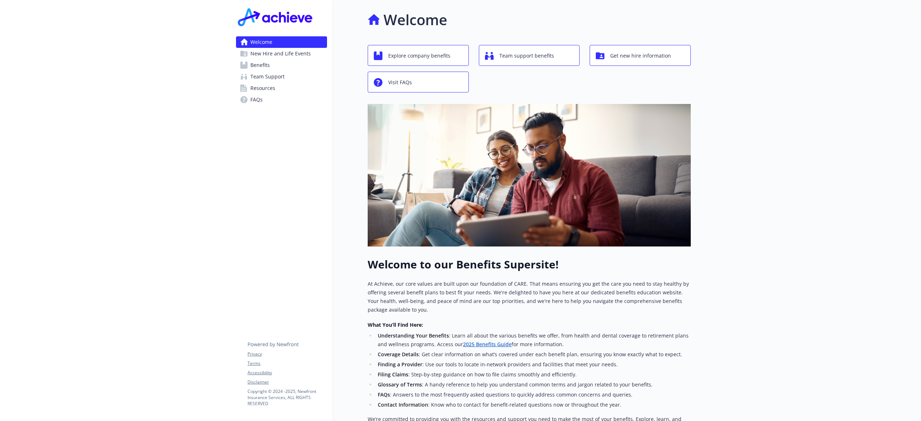
click at [275, 68] on link "Benefits" at bounding box center [281, 65] width 91 height 12
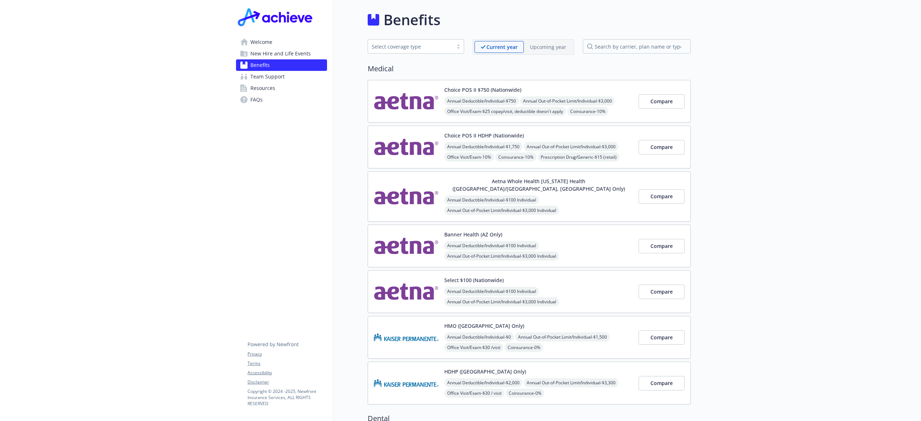
click at [550, 39] on div "Current year Upcoming year" at bounding box center [523, 46] width 101 height 15
click at [551, 46] on p "Upcoming year" at bounding box center [548, 47] width 36 height 8
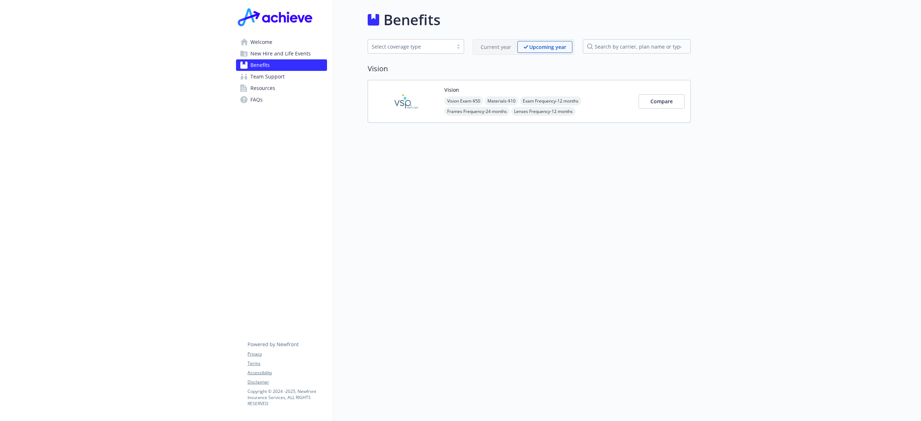
click at [492, 51] on p "Current year" at bounding box center [495, 47] width 31 height 8
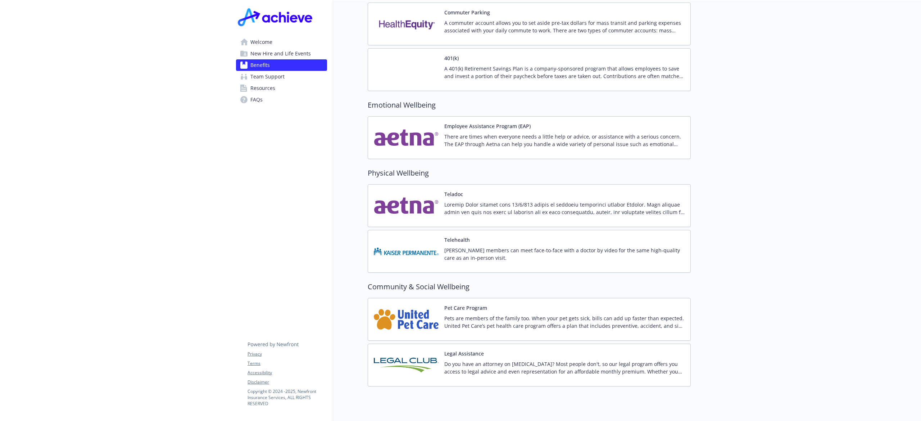
scroll to position [1294, 0]
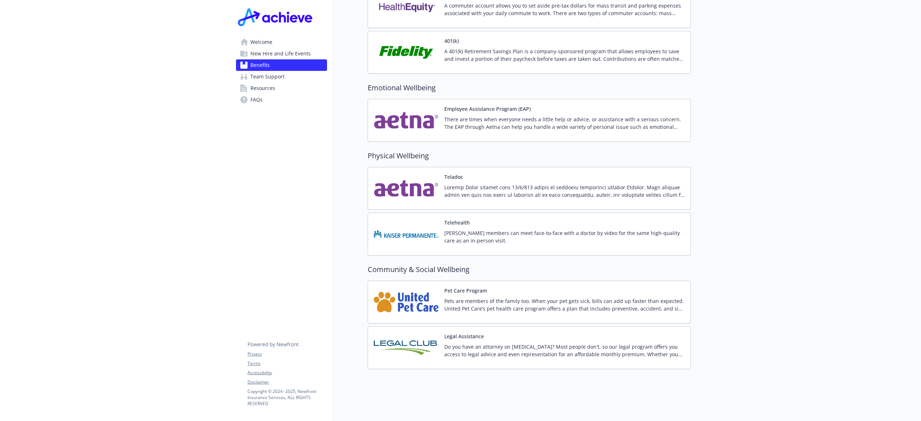
click at [300, 54] on span "New Hire and Life Events" at bounding box center [280, 54] width 60 height 12
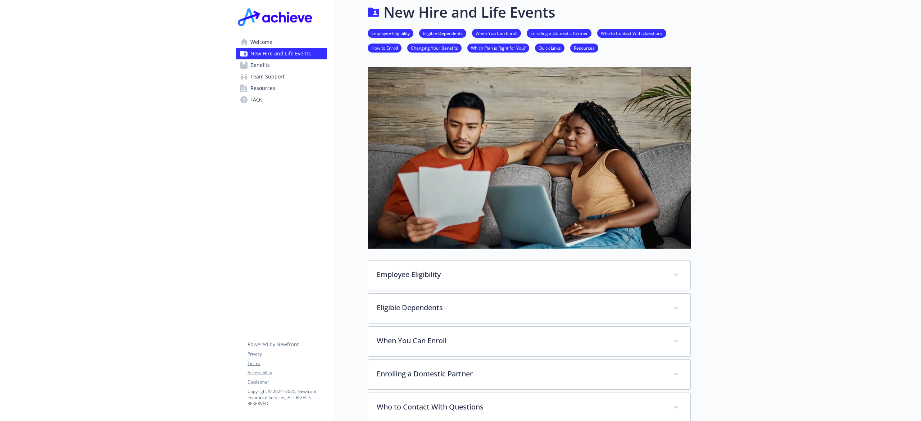
scroll to position [356, 0]
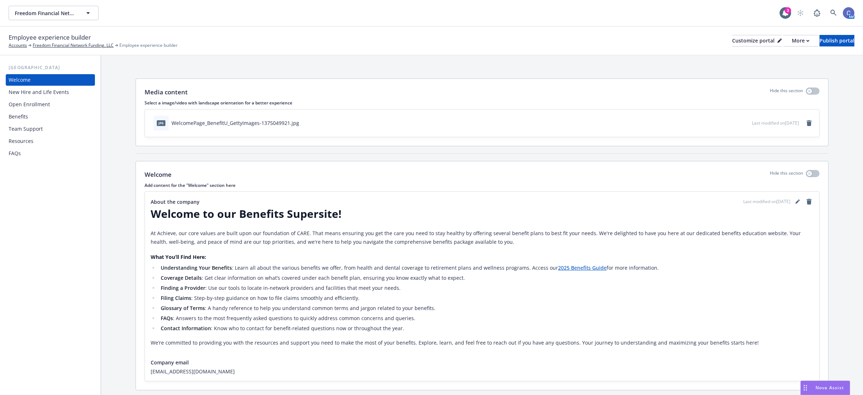
click at [56, 89] on div "New Hire and Life Events" at bounding box center [39, 92] width 60 height 12
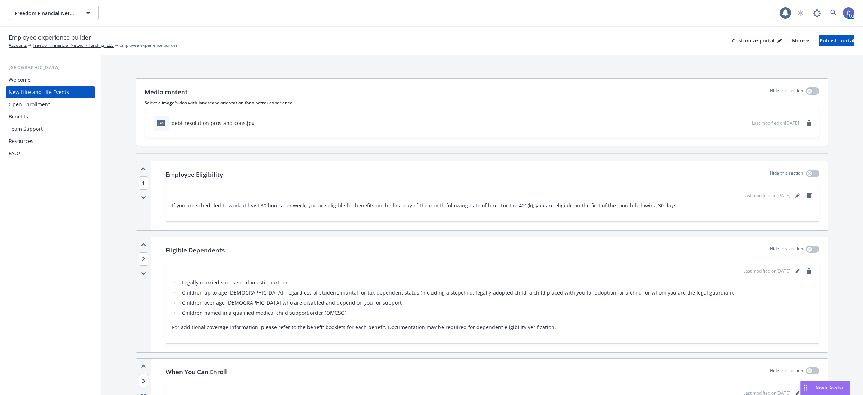
click at [32, 114] on div "Benefits" at bounding box center [50, 117] width 83 height 12
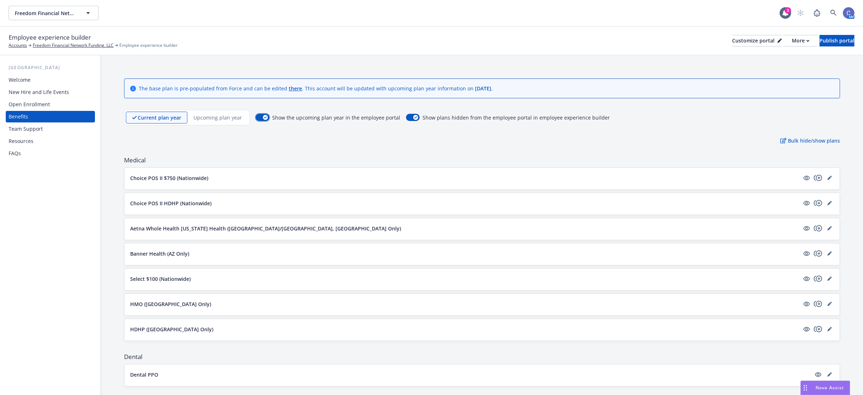
click at [263, 120] on button "button" at bounding box center [263, 117] width 14 height 7
click at [829, 44] on div "Publish portal" at bounding box center [837, 40] width 35 height 11
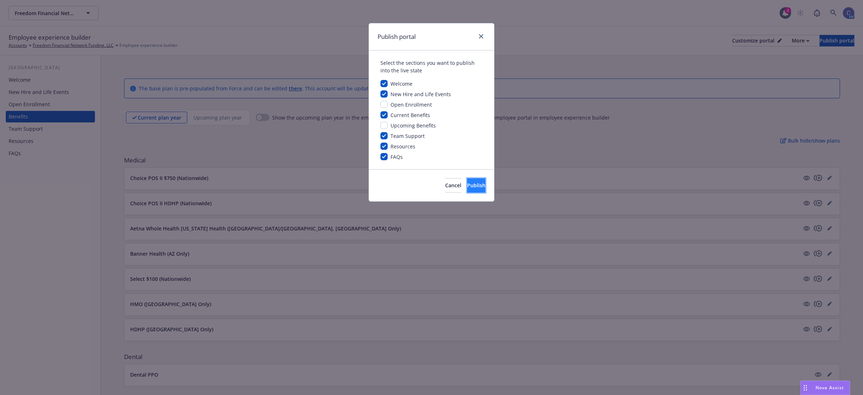
drag, startPoint x: 483, startPoint y: 189, endPoint x: 477, endPoint y: 189, distance: 5.8
click at [482, 189] on button "Publish" at bounding box center [476, 185] width 18 height 14
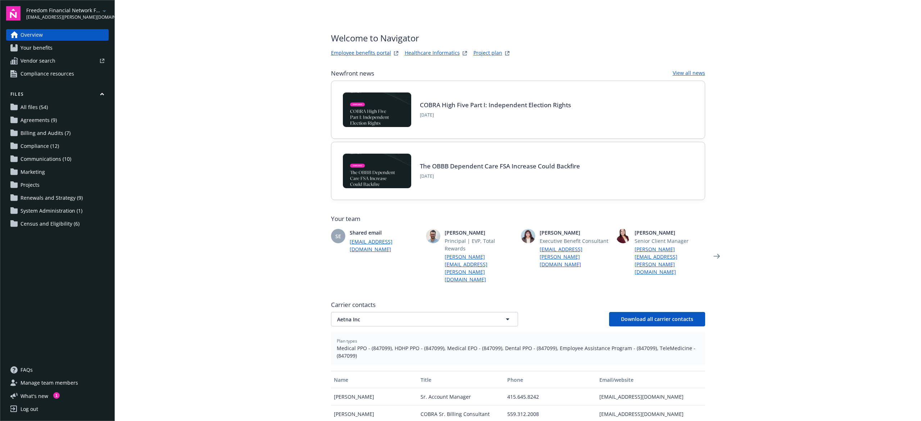
click at [103, 9] on icon "arrowDropDown" at bounding box center [104, 11] width 9 height 9
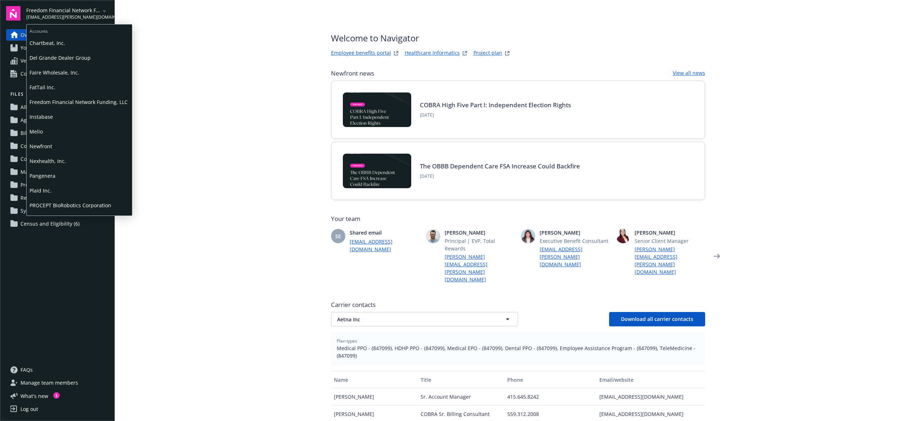
click at [54, 74] on span "Faire Wholesale, Inc." at bounding box center [79, 72] width 100 height 15
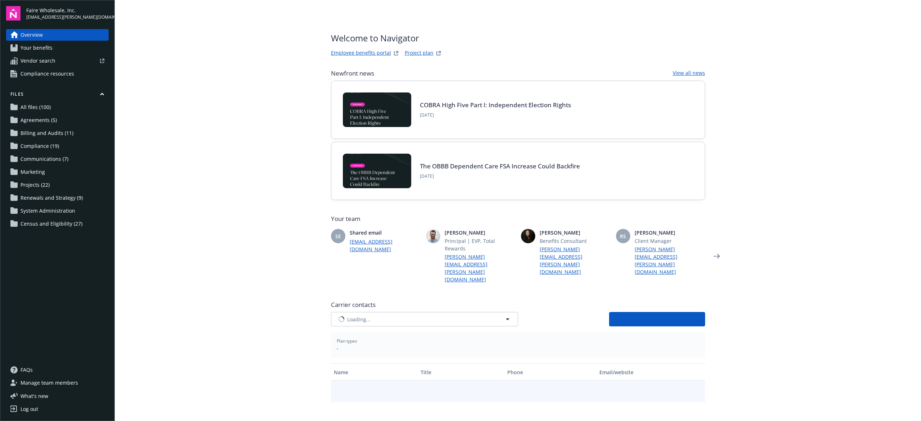
type input "CIGNA"
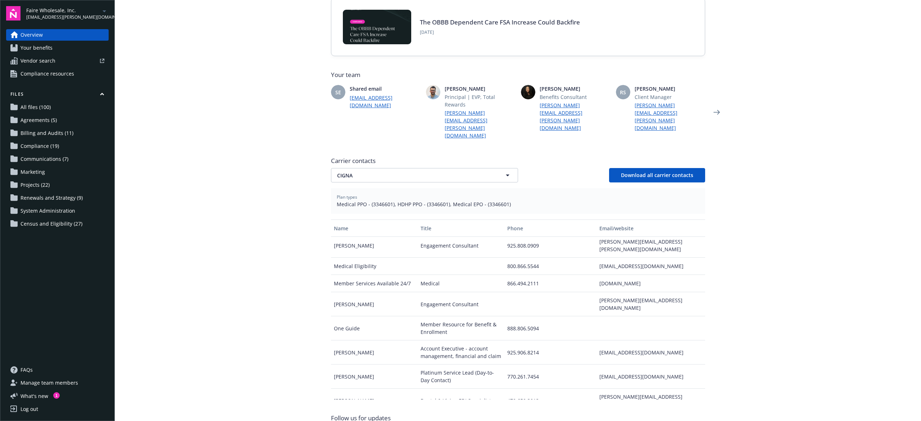
scroll to position [31, 0]
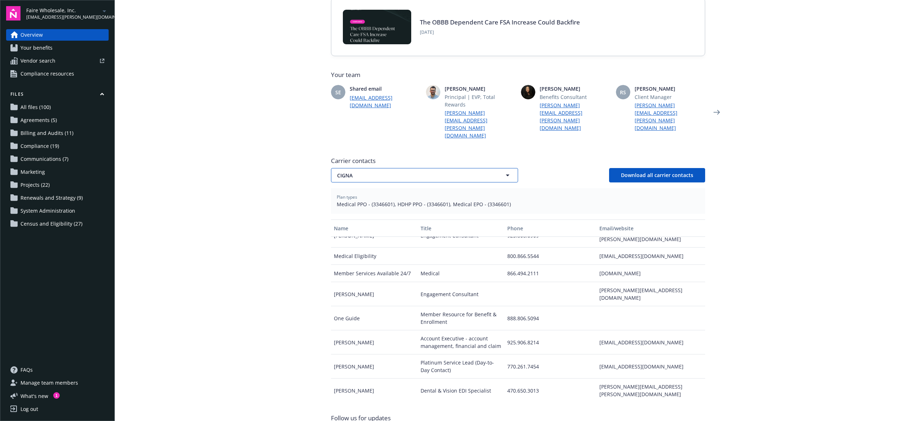
click at [406, 168] on button "CIGNA" at bounding box center [424, 175] width 187 height 14
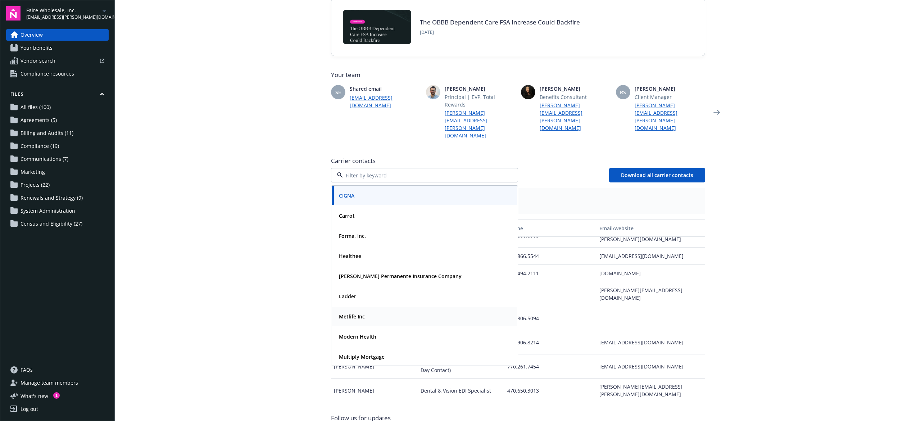
scroll to position [48, 0]
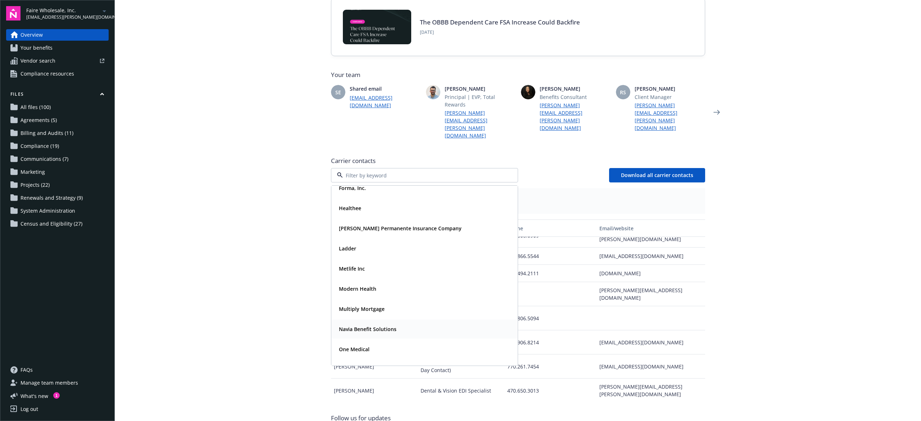
click at [360, 325] on strong "Navia Benefit Solutions" at bounding box center [368, 328] width 58 height 7
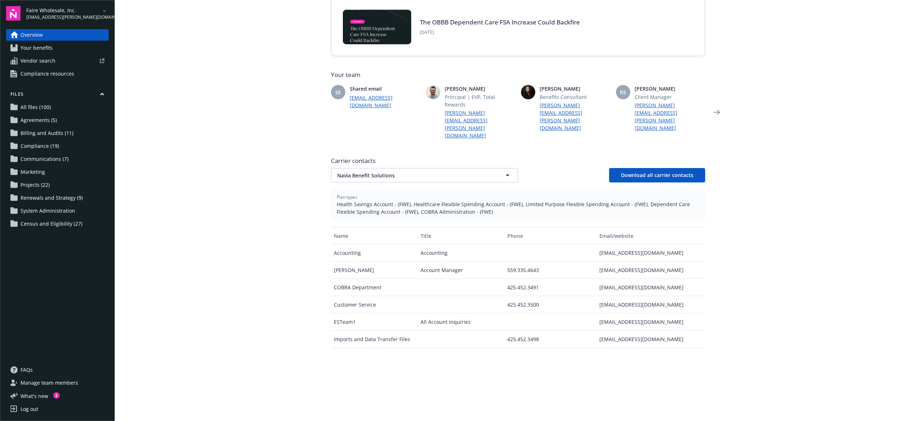
scroll to position [0, 0]
drag, startPoint x: 678, startPoint y: 255, endPoint x: 593, endPoint y: 257, distance: 84.2
click at [596, 261] on div "[EMAIL_ADDRESS][DOMAIN_NAME]" at bounding box center [650, 269] width 108 height 17
copy div "[EMAIL_ADDRESS][DOMAIN_NAME]"
